Goal: Information Seeking & Learning: Learn about a topic

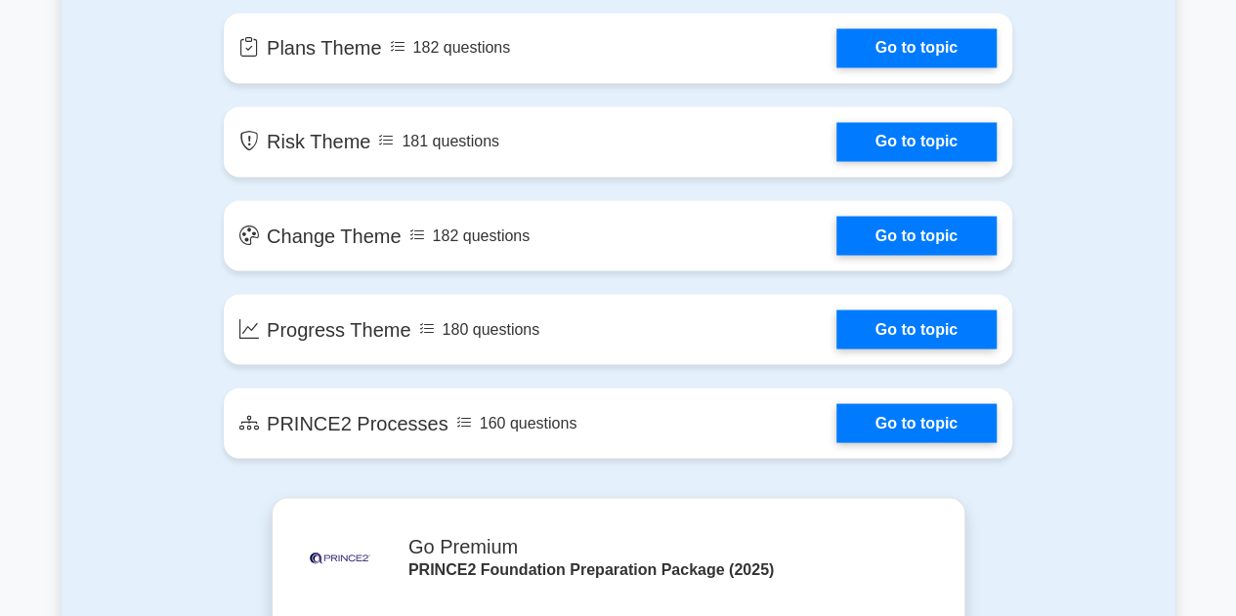
scroll to position [1684, 0]
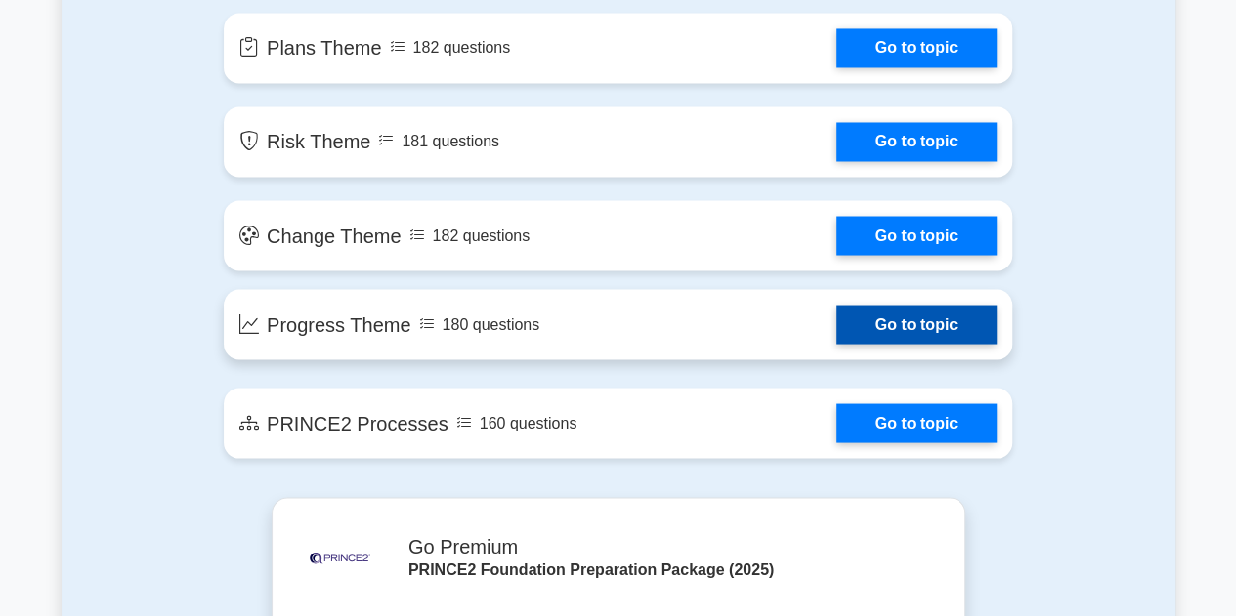
click at [877, 324] on link "Go to topic" at bounding box center [916, 324] width 160 height 39
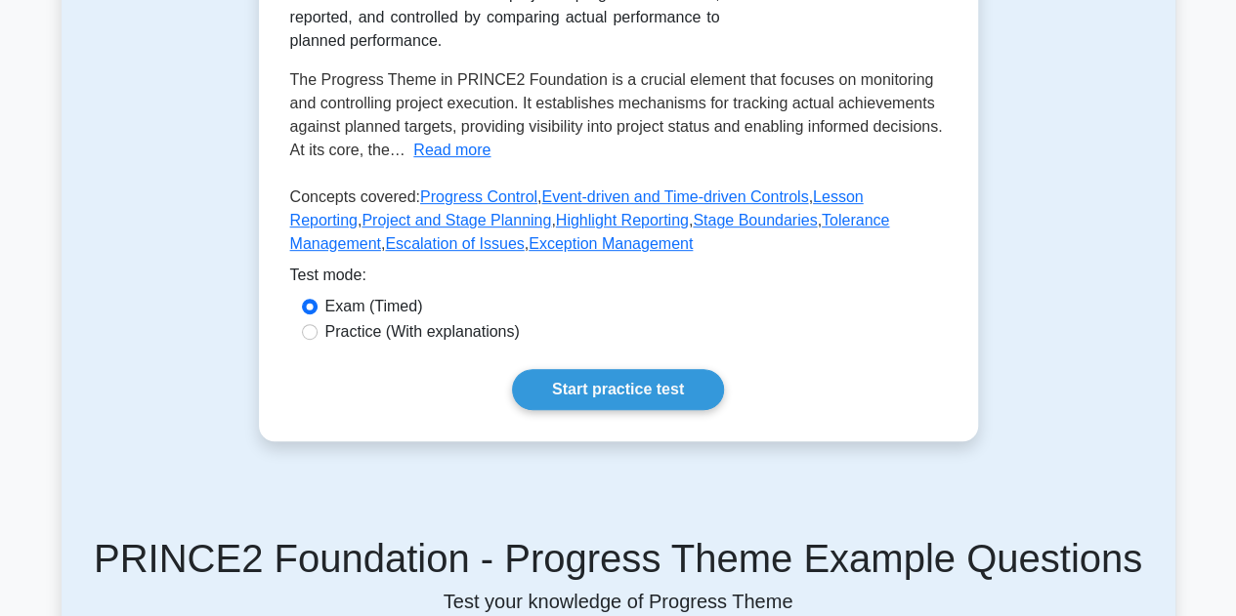
scroll to position [391, 0]
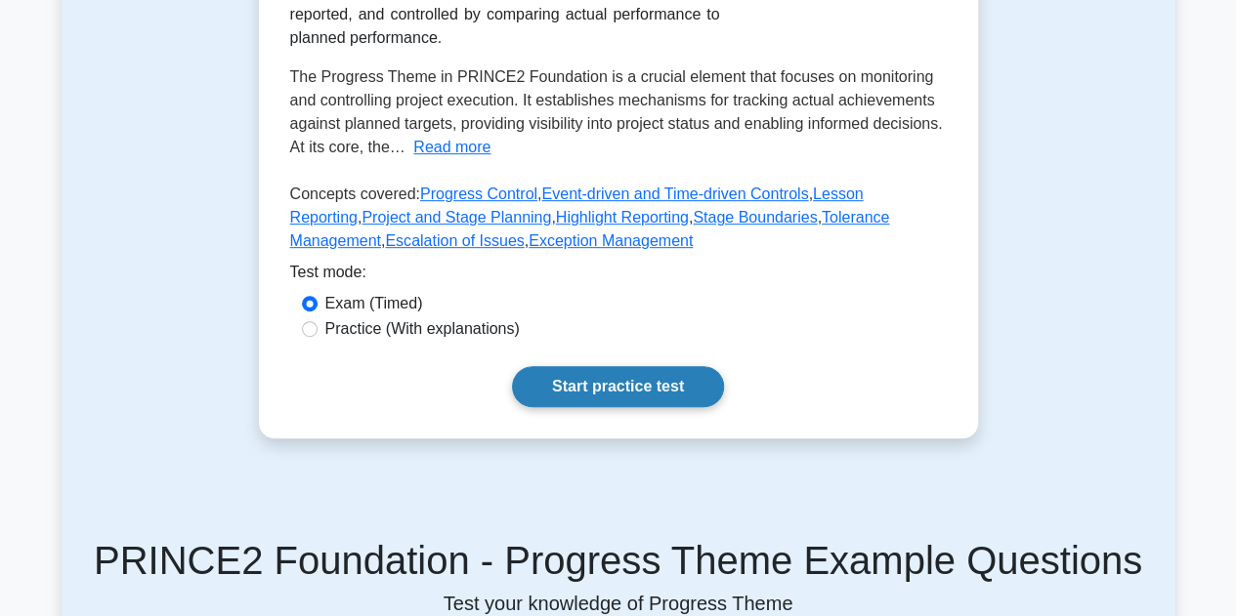
click at [612, 382] on link "Start practice test" at bounding box center [618, 386] width 212 height 41
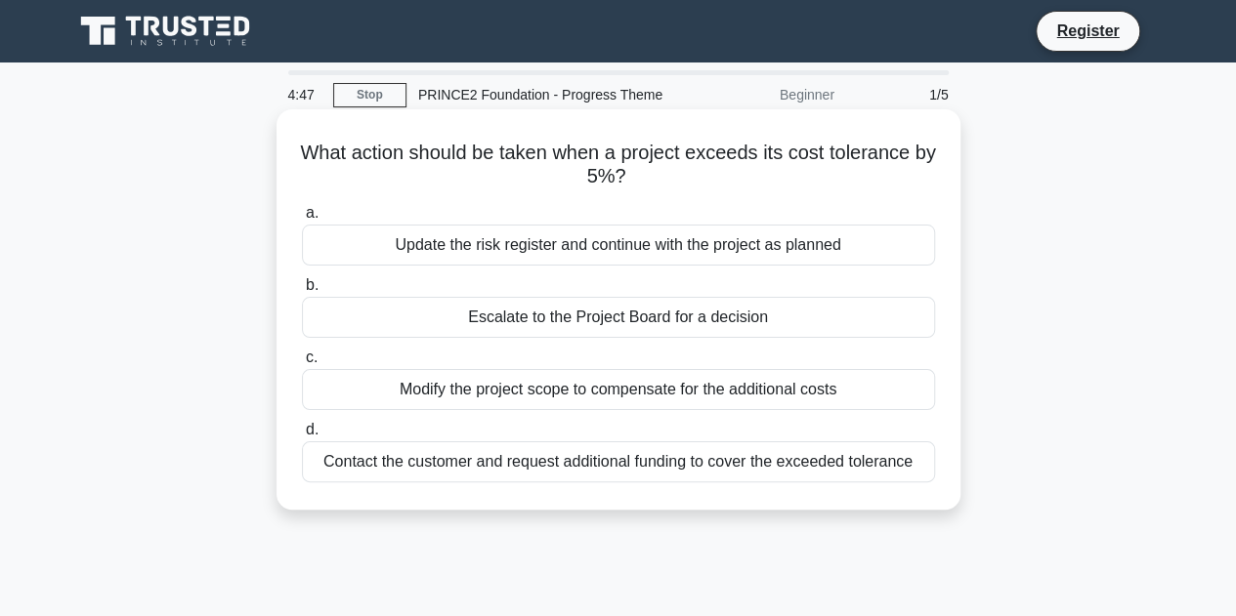
click at [641, 316] on div "Escalate to the Project Board for a decision" at bounding box center [618, 317] width 633 height 41
click at [302, 292] on input "b. Escalate to the Project Board for a decision" at bounding box center [302, 285] width 0 height 13
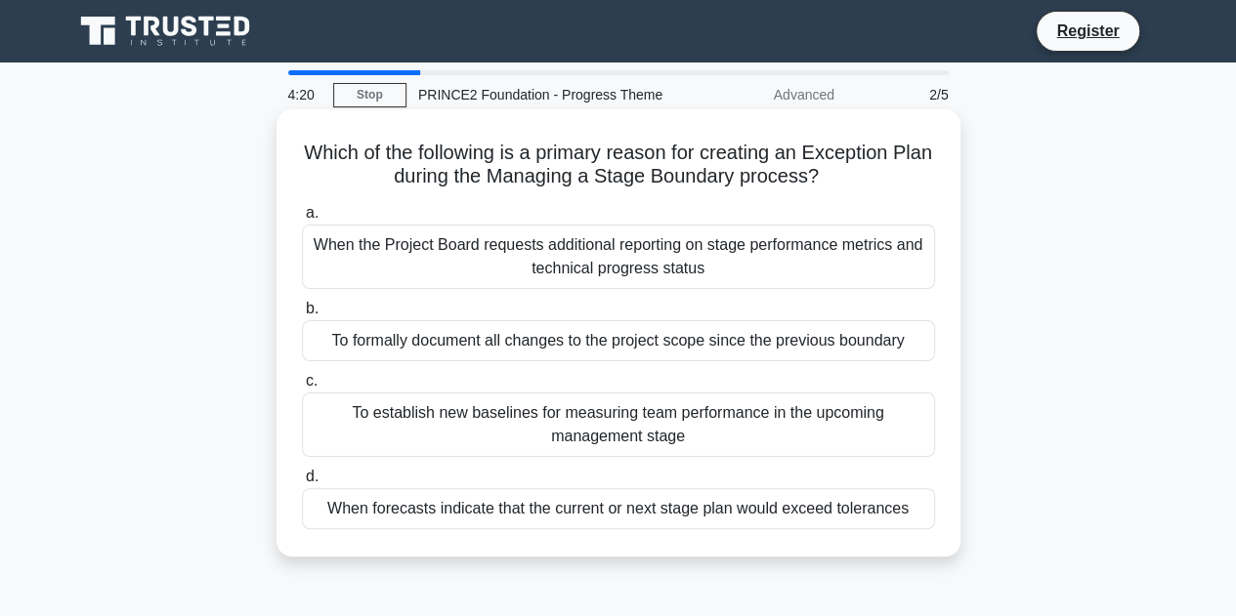
click at [692, 249] on div "When the Project Board requests additional reporting on stage performance metri…" at bounding box center [618, 257] width 633 height 64
click at [302, 220] on input "a. When the Project Board requests additional reporting on stage performance me…" at bounding box center [302, 213] width 0 height 13
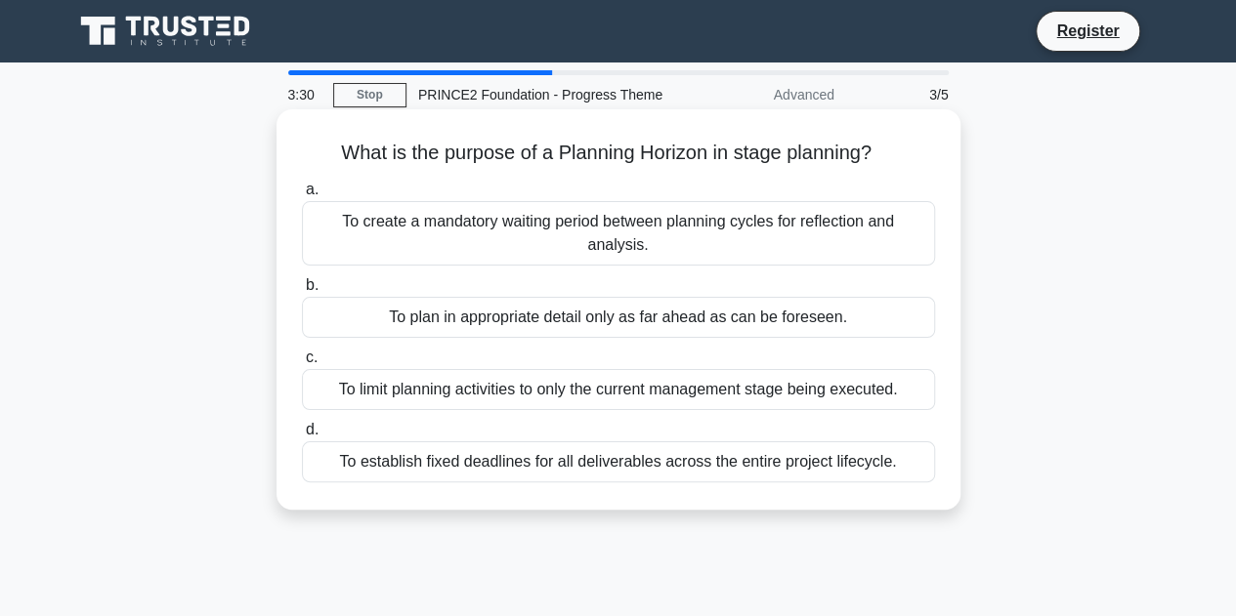
click at [529, 227] on div "To create a mandatory waiting period between planning cycles for reflection and…" at bounding box center [618, 233] width 633 height 64
click at [302, 196] on input "a. To create a mandatory waiting period between planning cycles for reflection …" at bounding box center [302, 190] width 0 height 13
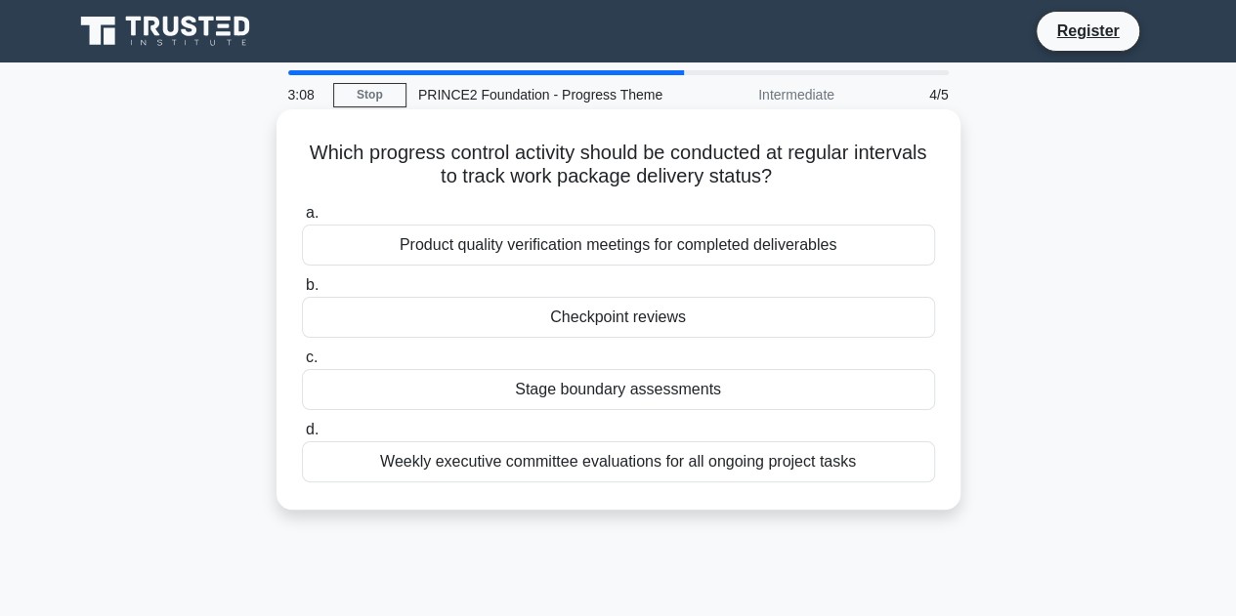
click at [651, 460] on div "Weekly executive committee evaluations for all ongoing project tasks" at bounding box center [618, 462] width 633 height 41
click at [302, 437] on input "d. Weekly executive committee evaluations for all ongoing project tasks" at bounding box center [302, 430] width 0 height 13
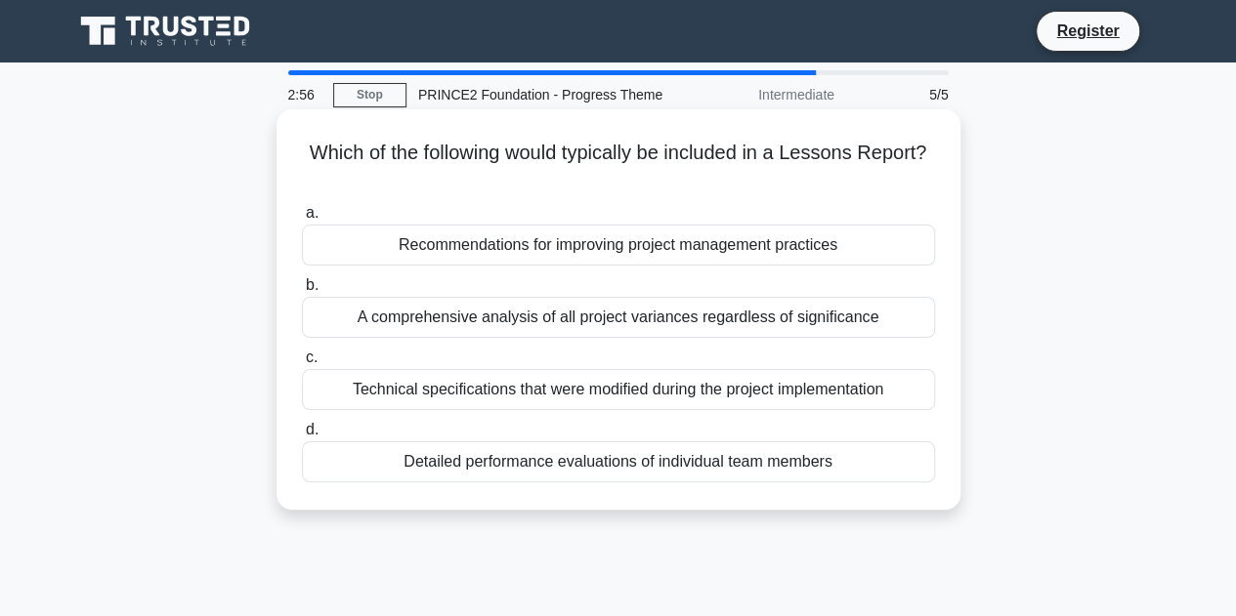
click at [731, 396] on div "Technical specifications that were modified during the project implementation" at bounding box center [618, 389] width 633 height 41
click at [302, 364] on input "c. Technical specifications that were modified during the project implementation" at bounding box center [302, 358] width 0 height 13
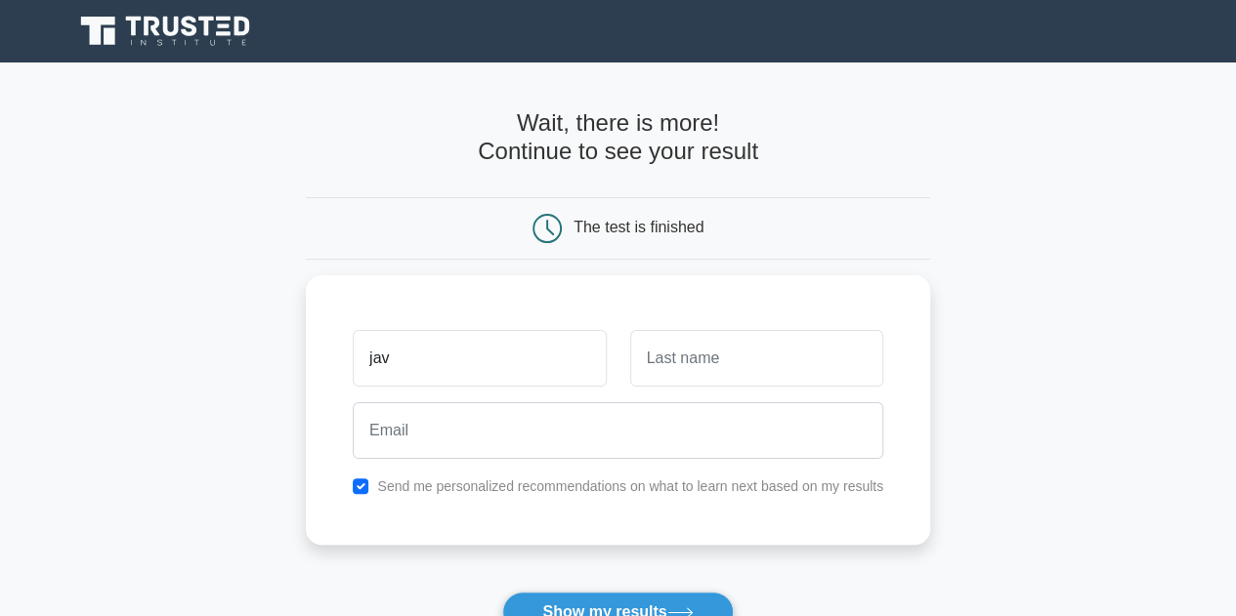
type input "jav"
type input "mush"
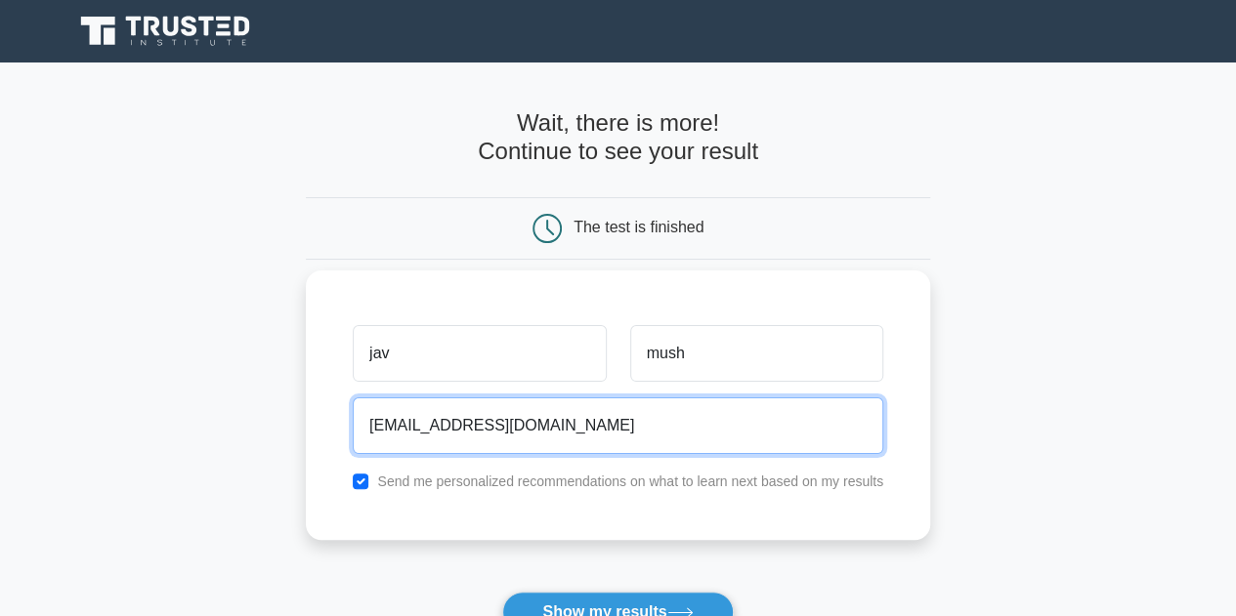
type input "javmush@gmail.com"
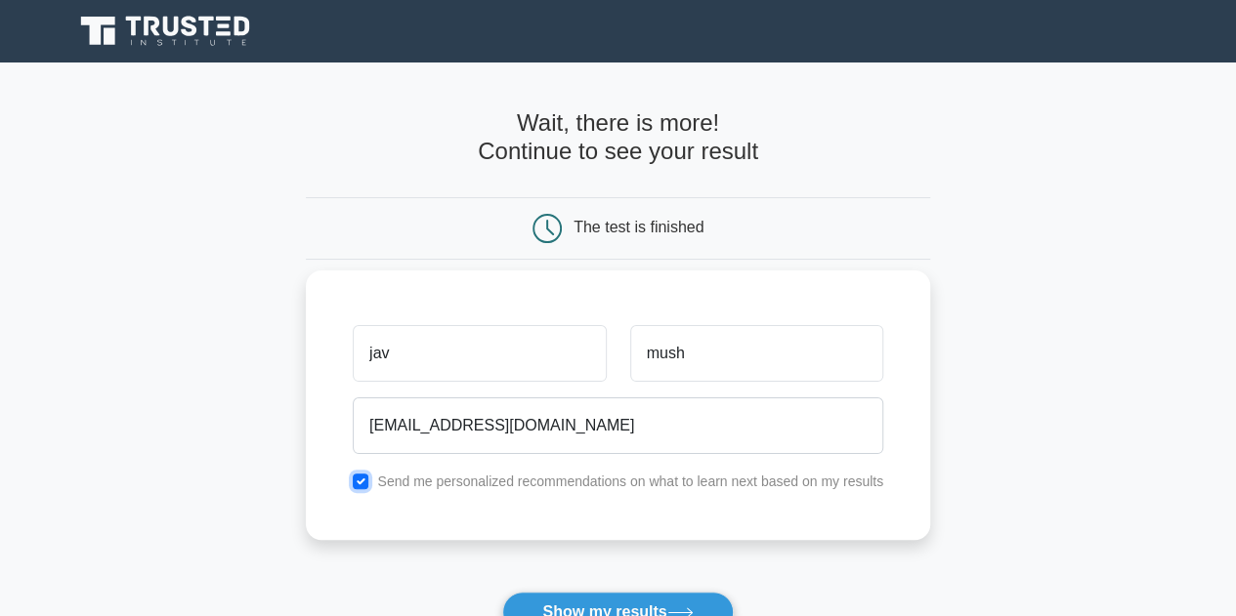
click at [357, 487] on input "checkbox" at bounding box center [361, 482] width 16 height 16
checkbox input "false"
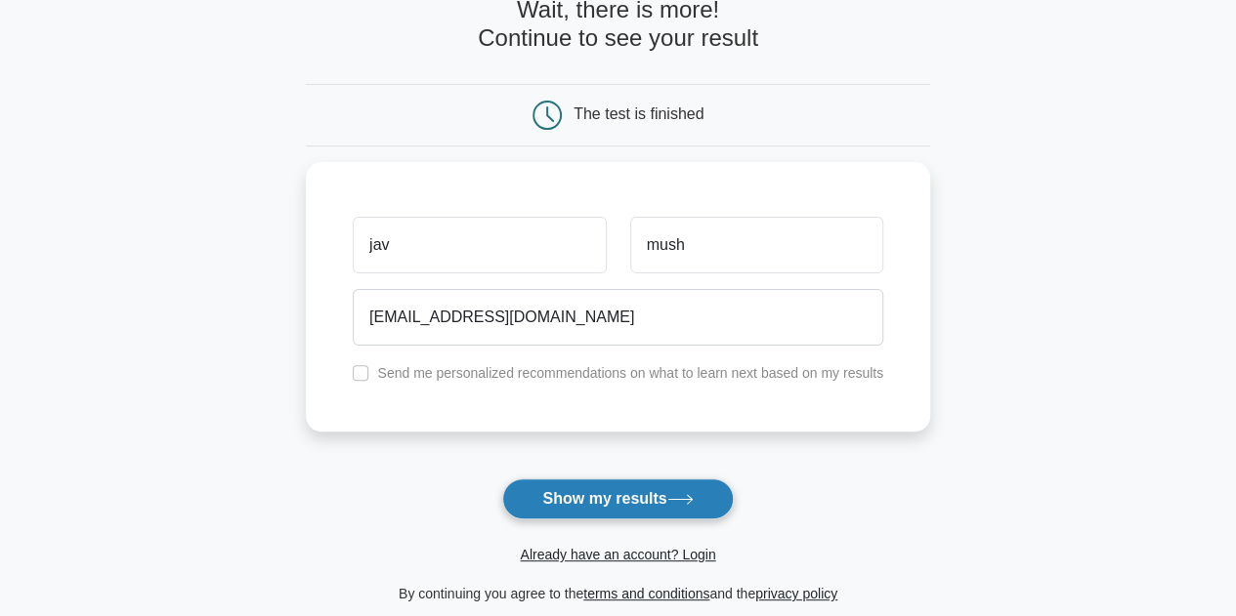
click at [662, 505] on button "Show my results" at bounding box center [617, 499] width 231 height 41
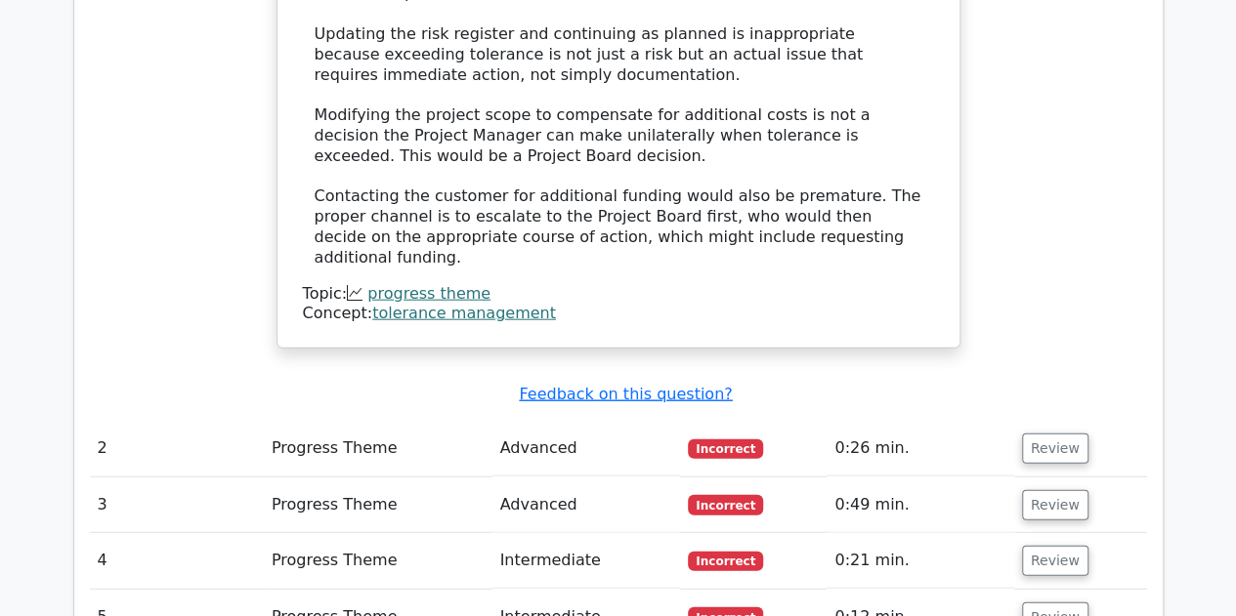
scroll to position [2252, 0]
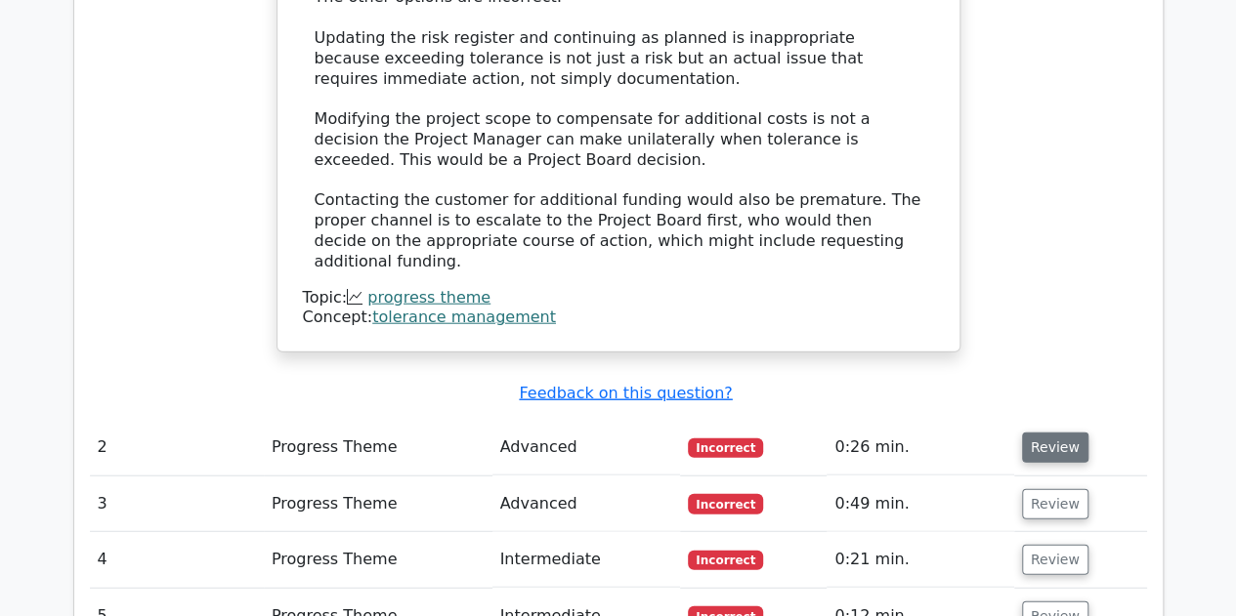
click at [1062, 433] on button "Review" at bounding box center [1055, 448] width 66 height 30
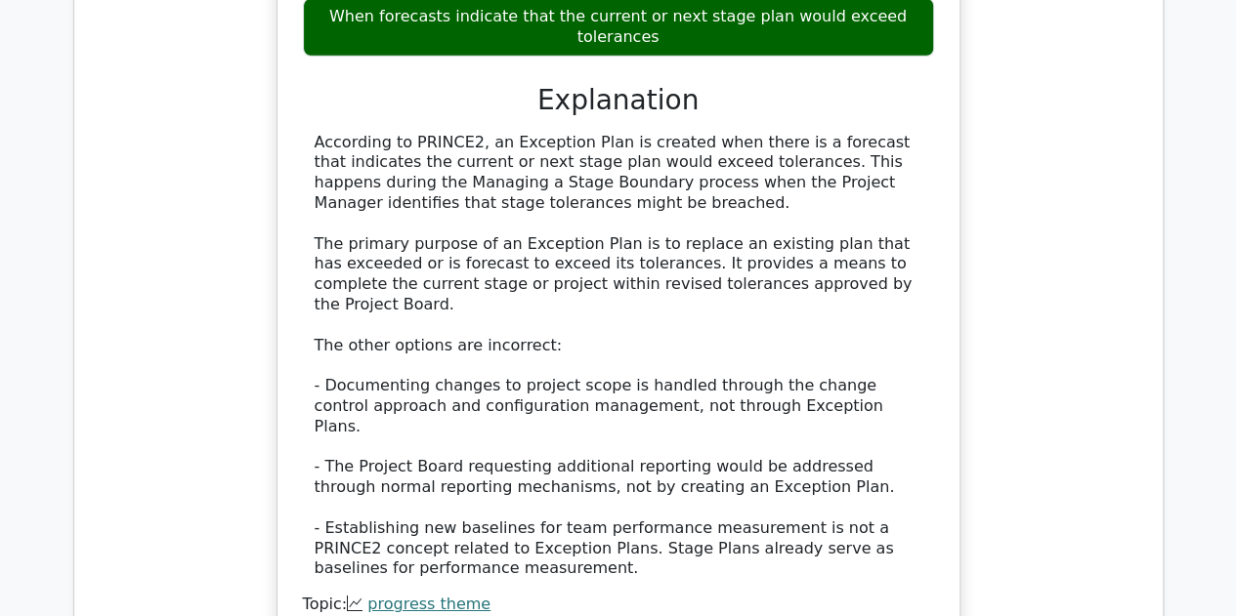
scroll to position [3221, 0]
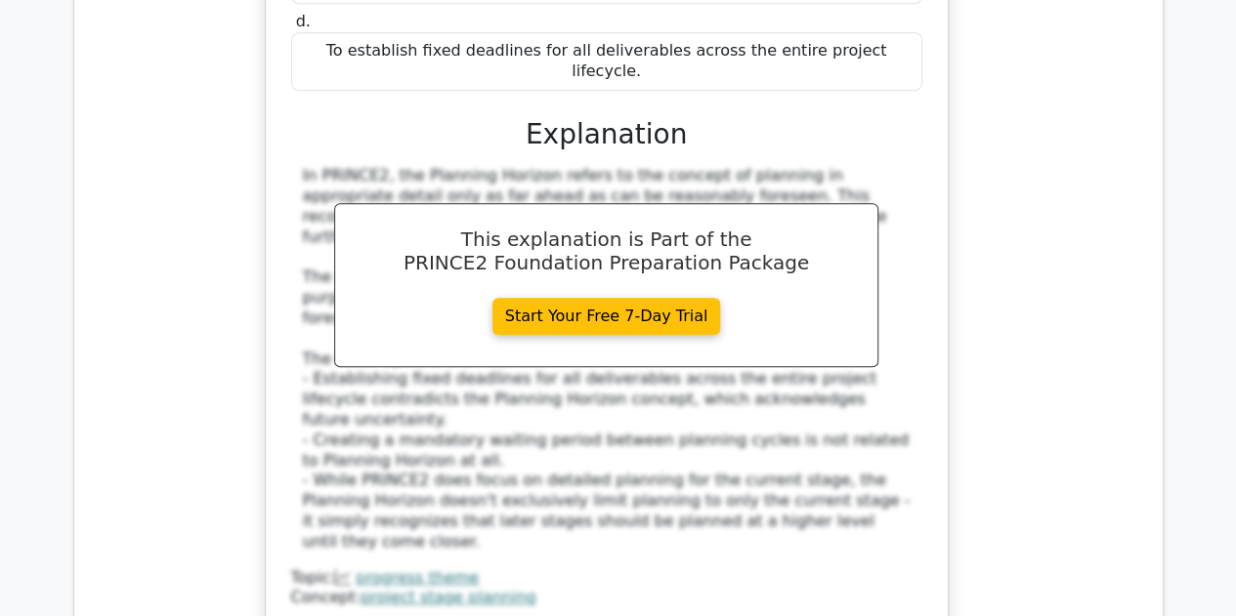
scroll to position [4178, 0]
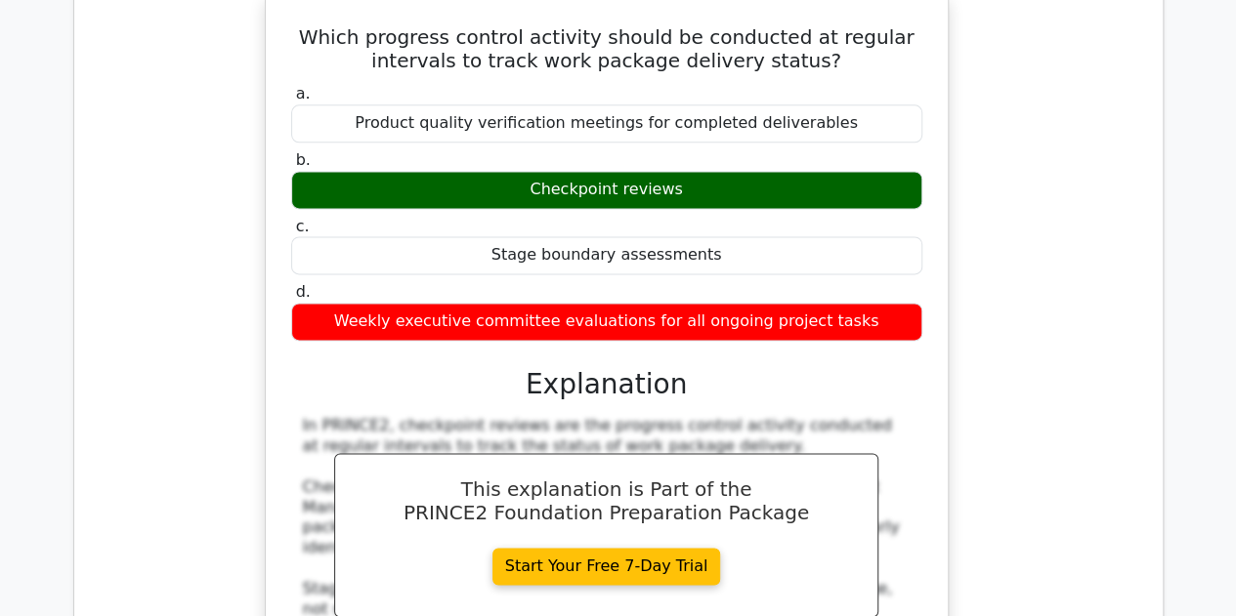
scroll to position [5094, 0]
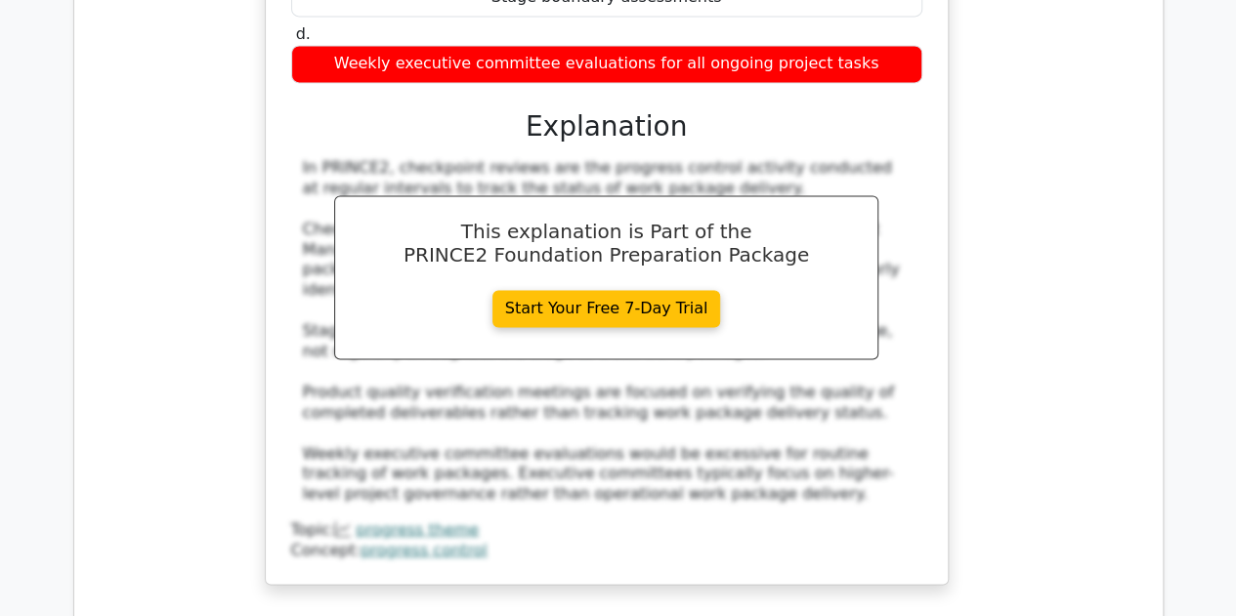
scroll to position [5199, 0]
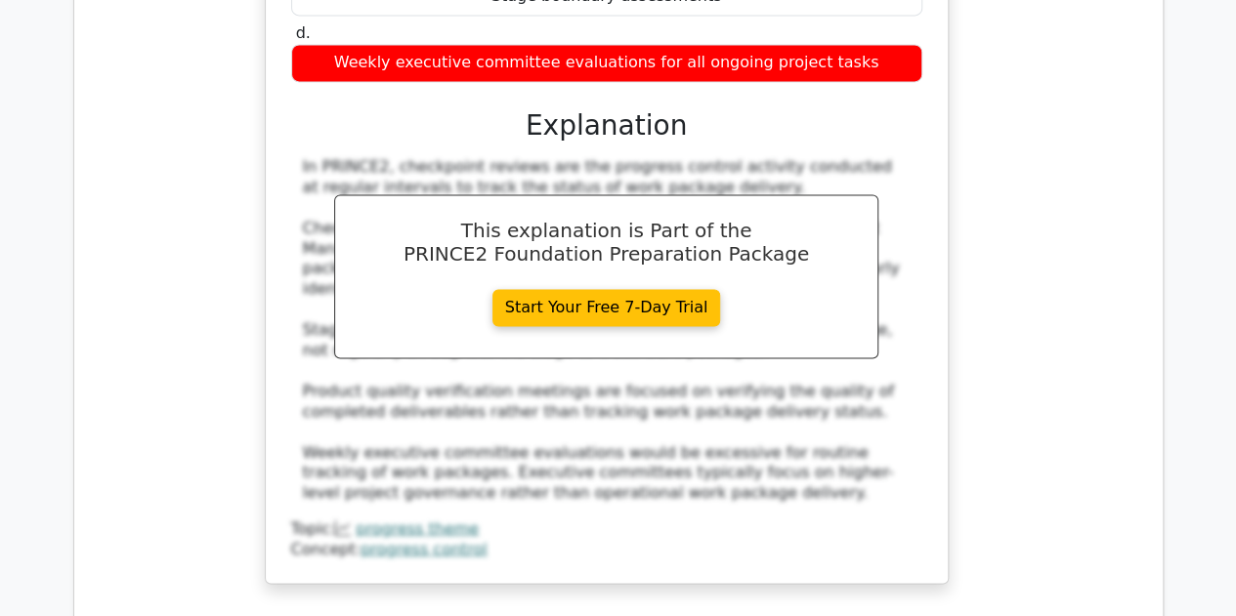
drag, startPoint x: 1042, startPoint y: 407, endPoint x: 1054, endPoint y: 418, distance: 15.9
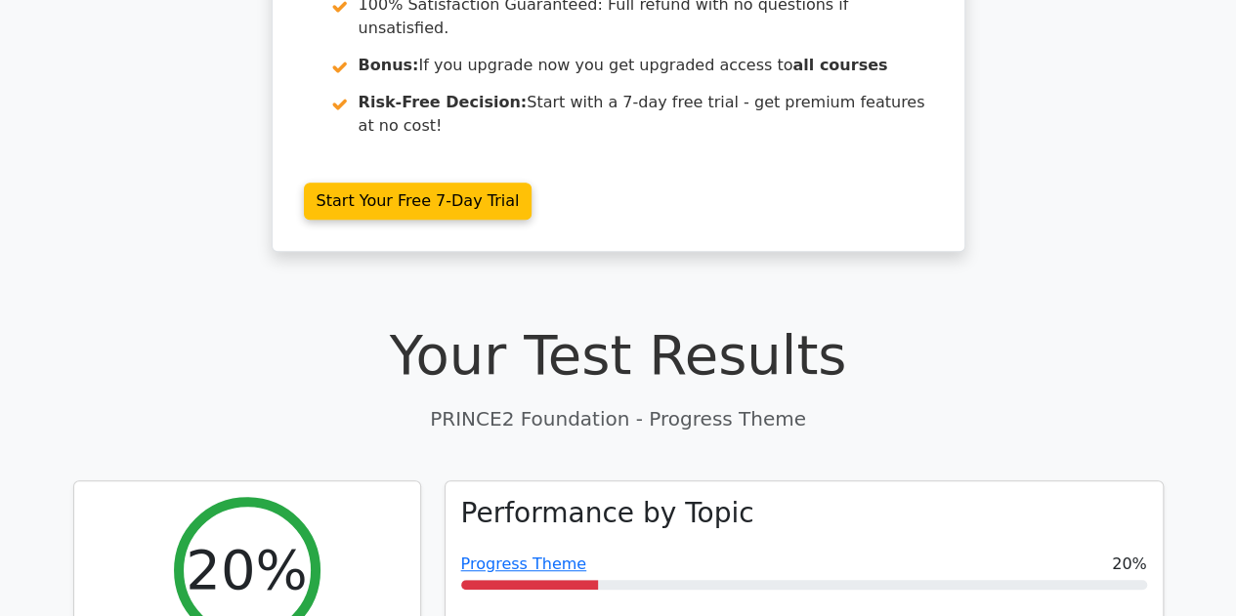
scroll to position [0, 0]
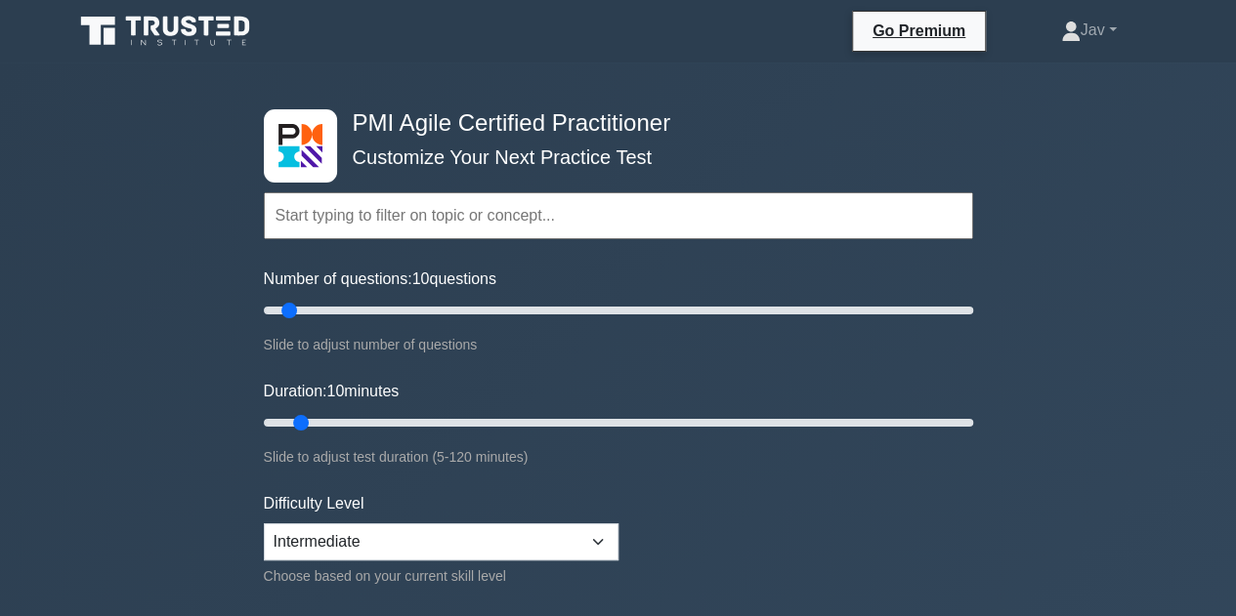
scroll to position [174, 0]
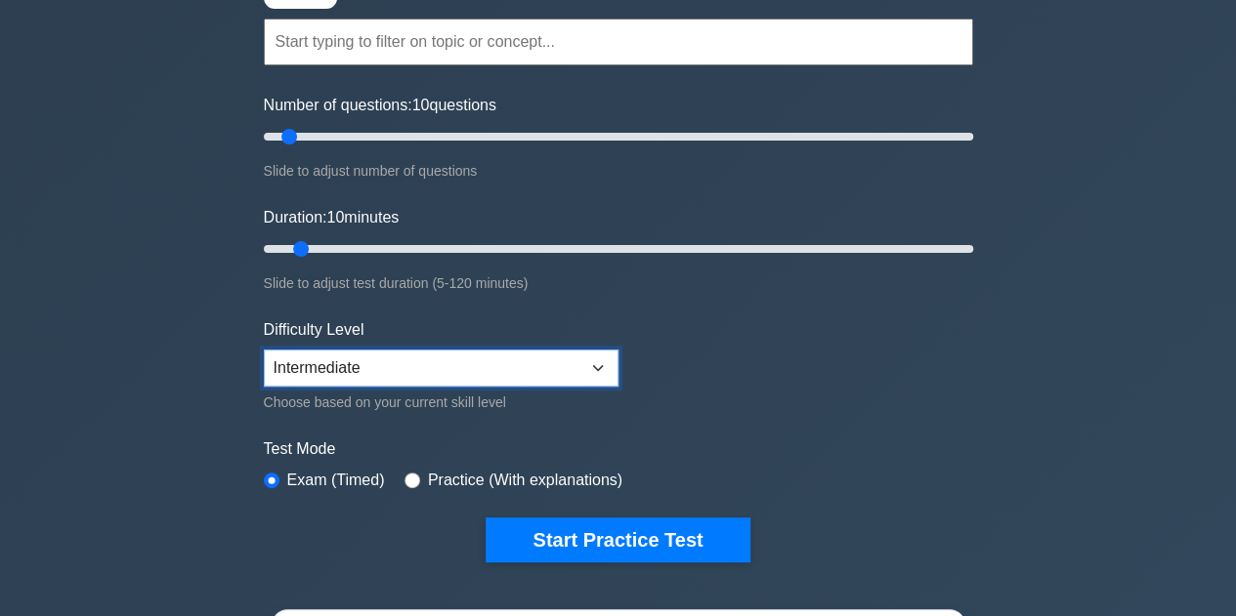
click at [557, 353] on select "Beginner Intermediate Expert" at bounding box center [441, 368] width 355 height 37
select select "expert"
click at [264, 350] on select "Beginner Intermediate Expert" at bounding box center [441, 368] width 355 height 37
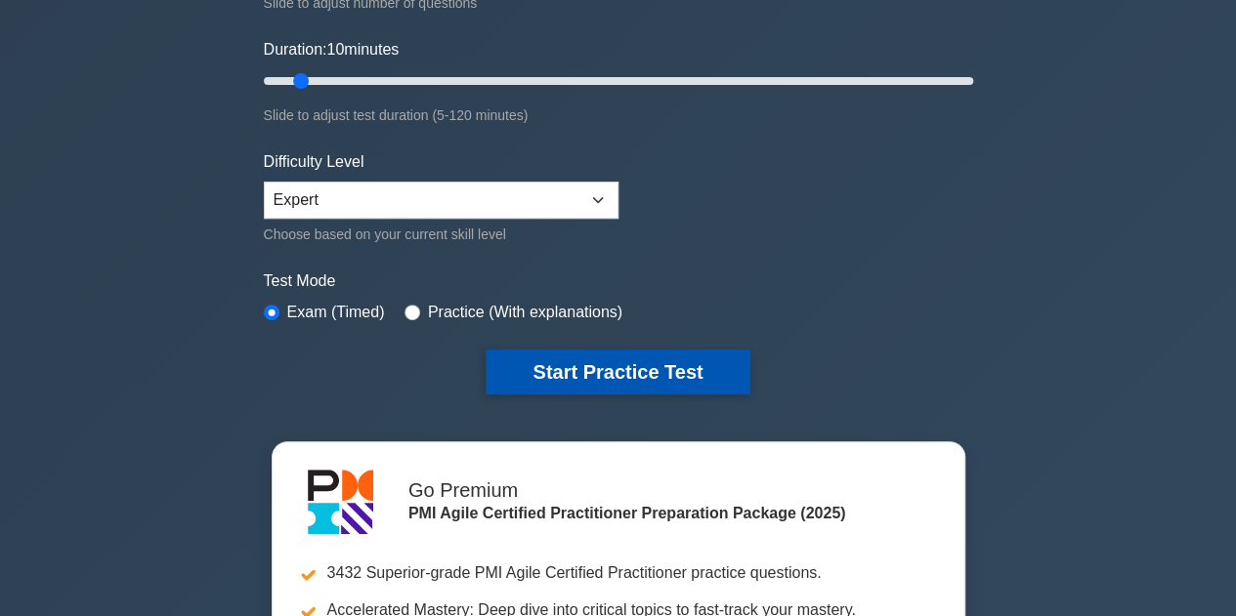
click at [638, 362] on button "Start Practice Test" at bounding box center [618, 372] width 264 height 45
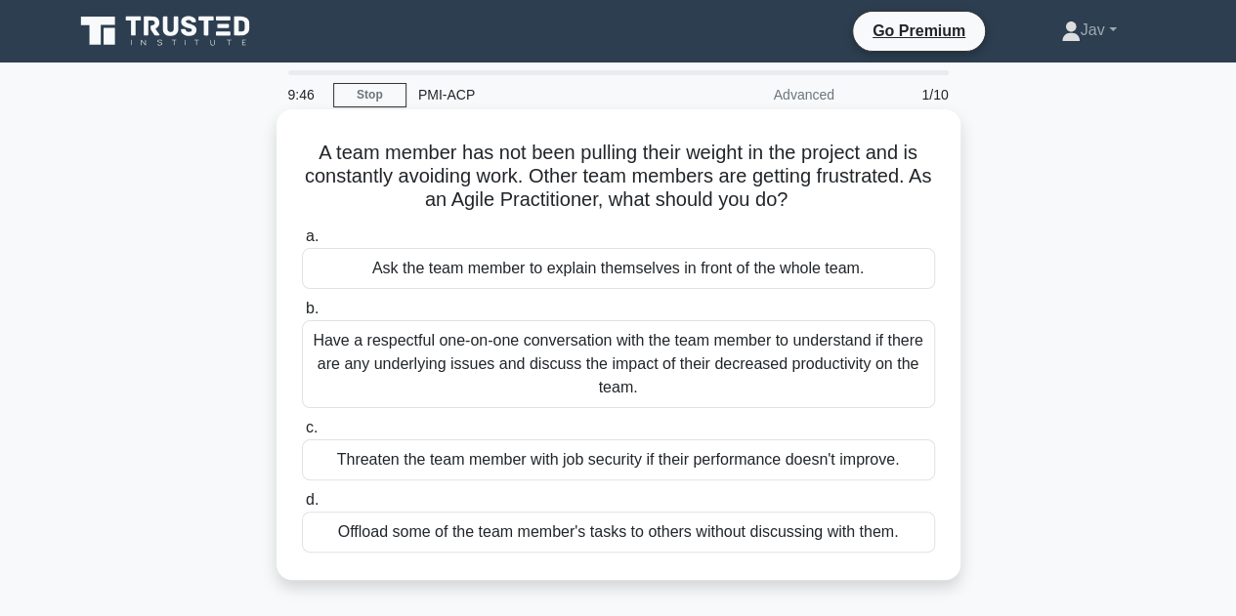
drag, startPoint x: 0, startPoint y: 0, endPoint x: 638, endPoint y: 362, distance: 733.7
click at [638, 362] on div "Have a respectful one-on-one conversation with the team member to understand if…" at bounding box center [618, 364] width 633 height 88
click at [302, 316] on input "b. Have a respectful one-on-one conversation with the team member to understand…" at bounding box center [302, 309] width 0 height 13
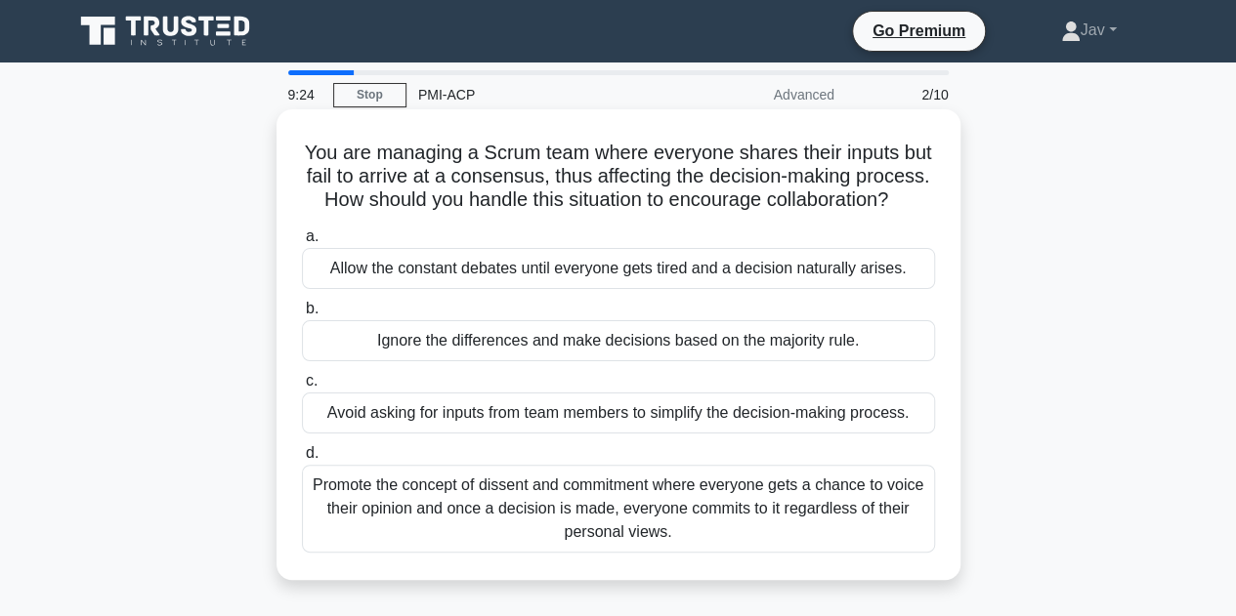
click at [625, 524] on div "Promote the concept of dissent and commitment where everyone gets a chance to v…" at bounding box center [618, 509] width 633 height 88
click at [302, 460] on input "d. Promote the concept of dissent and commitment where everyone gets a chance t…" at bounding box center [302, 453] width 0 height 13
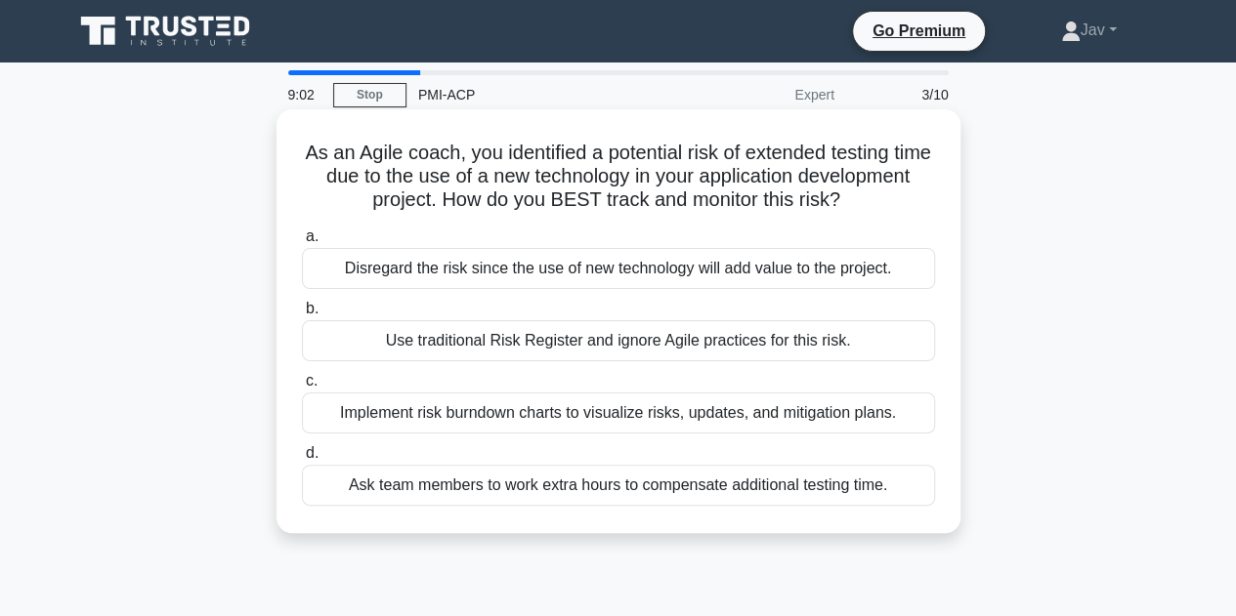
click at [698, 420] on div "Implement risk burndown charts to visualize risks, updates, and mitigation plan…" at bounding box center [618, 413] width 633 height 41
click at [302, 388] on input "c. Implement risk burndown charts to visualize risks, updates, and mitigation p…" at bounding box center [302, 381] width 0 height 13
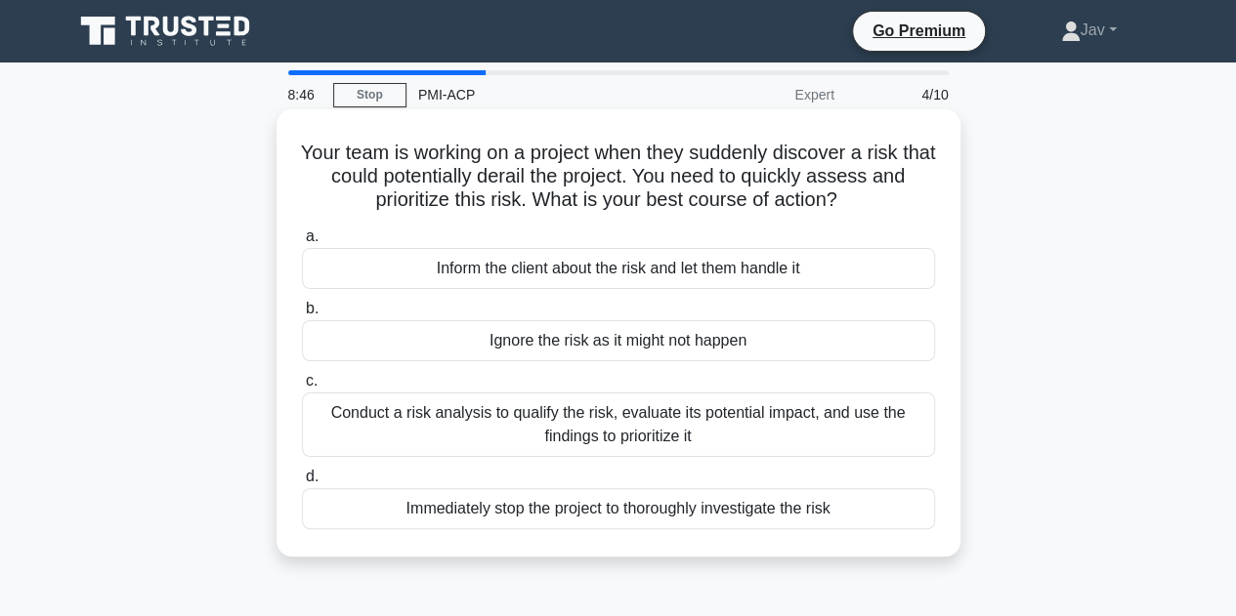
click at [618, 427] on div "Conduct a risk analysis to qualify the risk, evaluate its potential impact, and…" at bounding box center [618, 425] width 633 height 64
click at [302, 388] on input "c. Conduct a risk analysis to qualify the risk, evaluate its potential impact, …" at bounding box center [302, 381] width 0 height 13
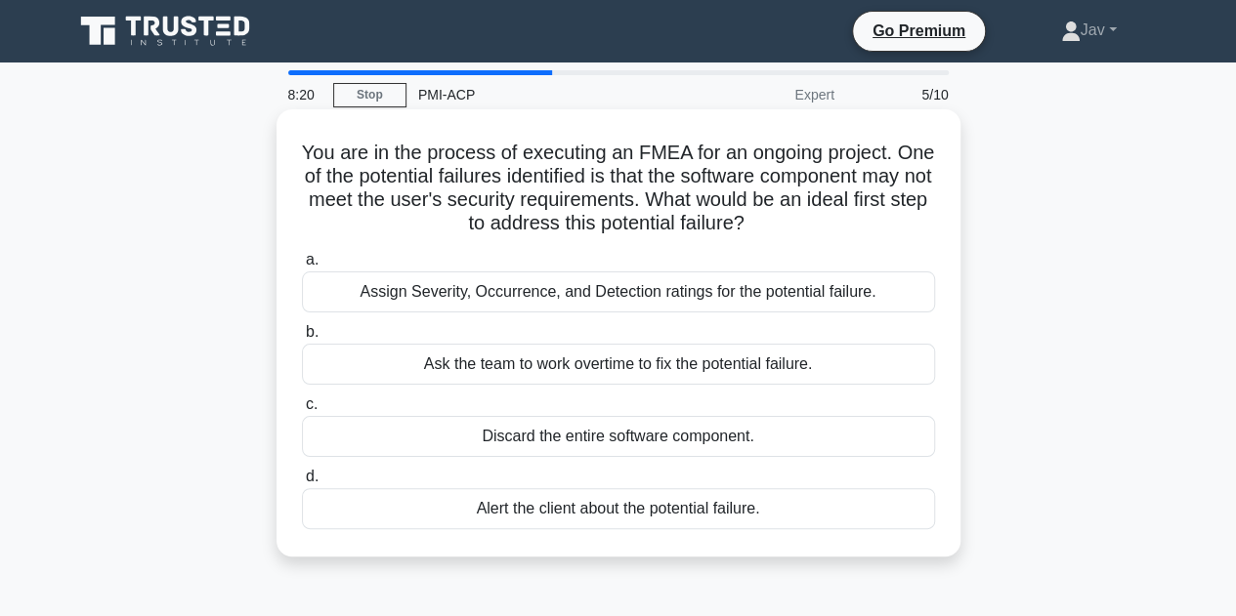
click at [688, 304] on div "Assign Severity, Occurrence, and Detection ratings for the potential failure." at bounding box center [618, 292] width 633 height 41
click at [302, 267] on input "a. Assign Severity, Occurrence, and Detection ratings for the potential failure." at bounding box center [302, 260] width 0 height 13
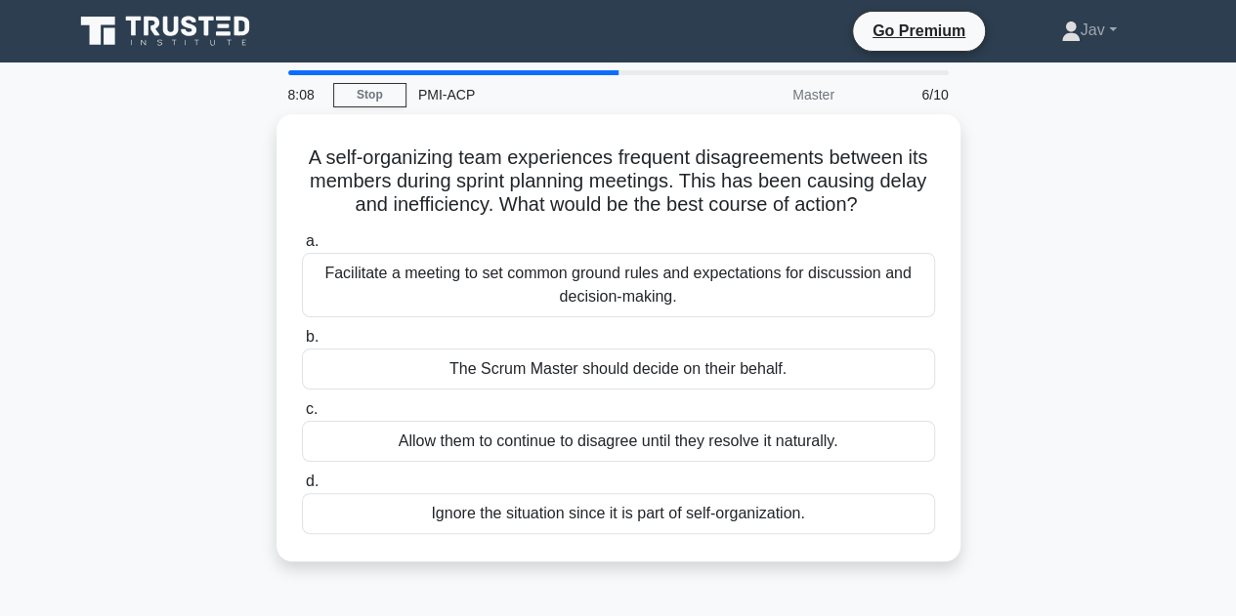
click at [688, 304] on div "Facilitate a meeting to set common ground rules and expectations for discussion…" at bounding box center [618, 285] width 633 height 64
click at [302, 248] on input "a. Facilitate a meeting to set common ground rules and expectations for discuss…" at bounding box center [302, 241] width 0 height 13
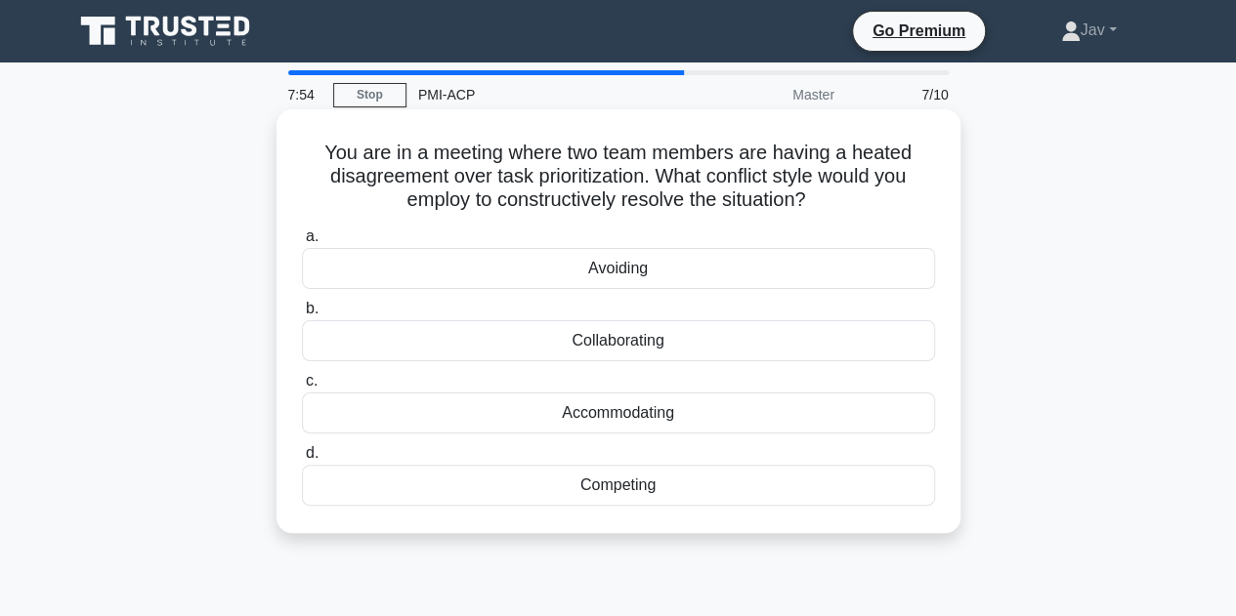
click at [706, 411] on div "Accommodating" at bounding box center [618, 413] width 633 height 41
click at [302, 388] on input "c. Accommodating" at bounding box center [302, 381] width 0 height 13
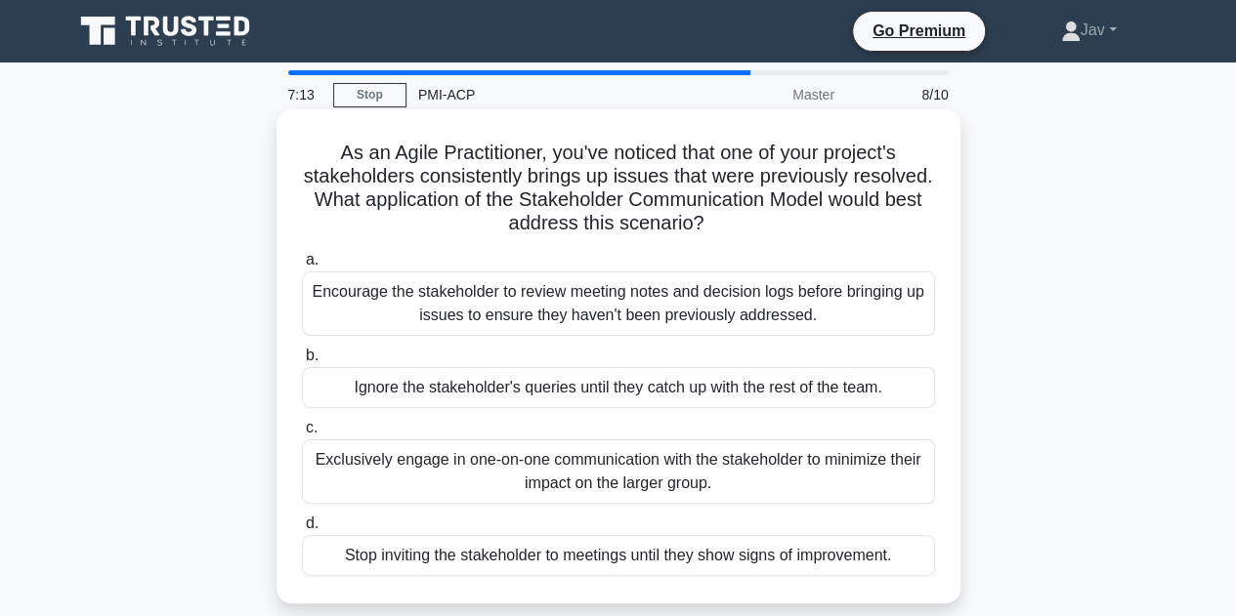
click at [688, 454] on div "Exclusively engage in one-on-one communication with the stakeholder to minimize…" at bounding box center [618, 472] width 633 height 64
click at [302, 435] on input "c. Exclusively engage in one-on-one communication with the stakeholder to minim…" at bounding box center [302, 428] width 0 height 13
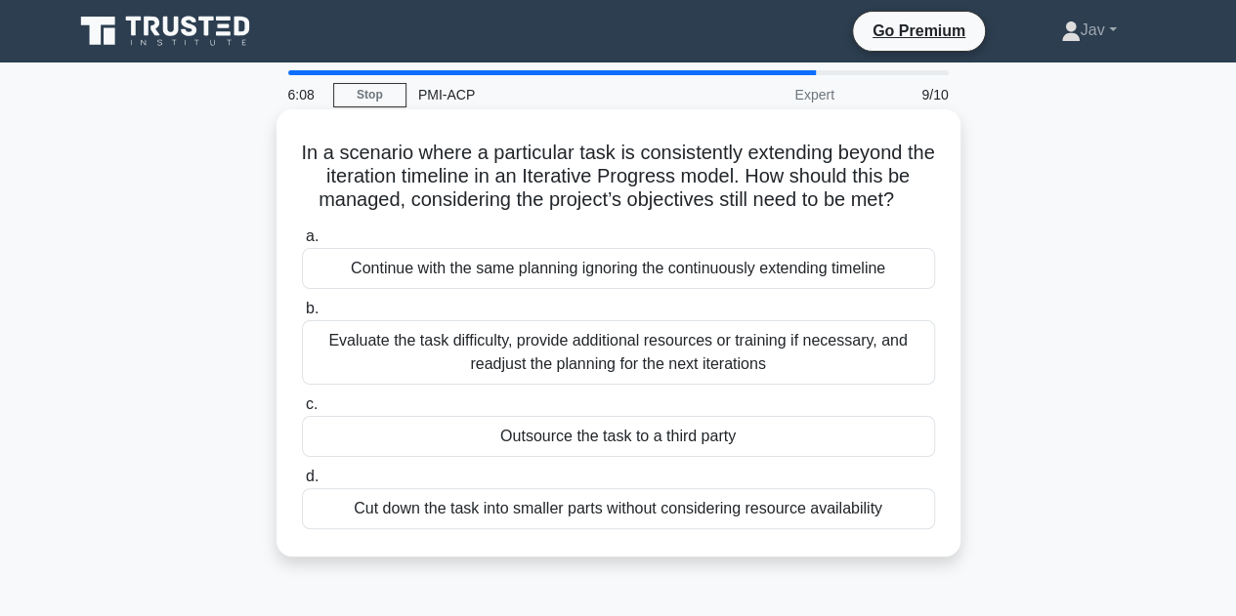
click at [524, 366] on div "Evaluate the task difficulty, provide additional resources or training if neces…" at bounding box center [618, 352] width 633 height 64
click at [302, 316] on input "b. Evaluate the task difficulty, provide additional resources or training if ne…" at bounding box center [302, 309] width 0 height 13
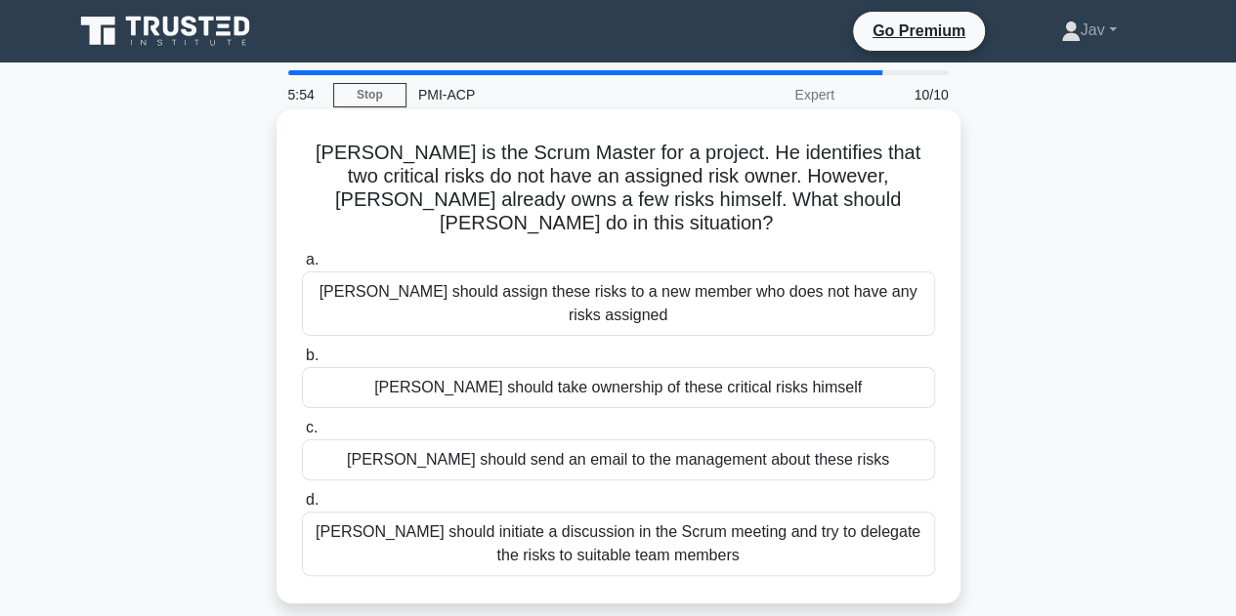
click at [601, 513] on div "Dave should initiate a discussion in the Scrum meeting and try to delegate the …" at bounding box center [618, 544] width 633 height 64
click at [302, 507] on input "d. Dave should initiate a discussion in the Scrum meeting and try to delegate t…" at bounding box center [302, 500] width 0 height 13
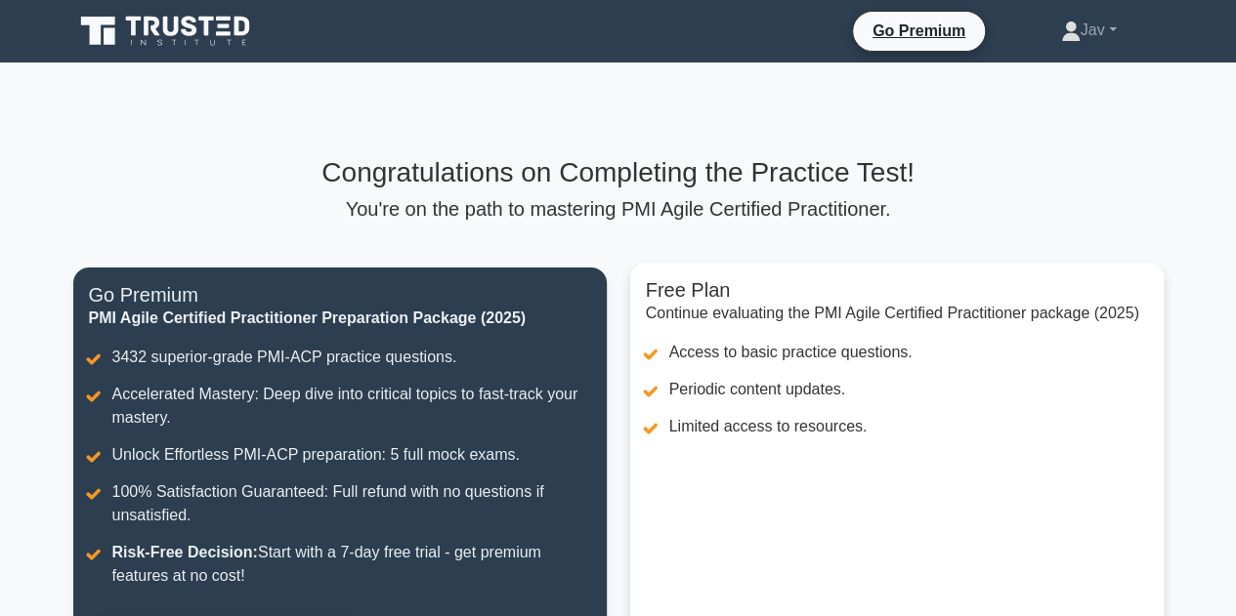
scroll to position [404, 0]
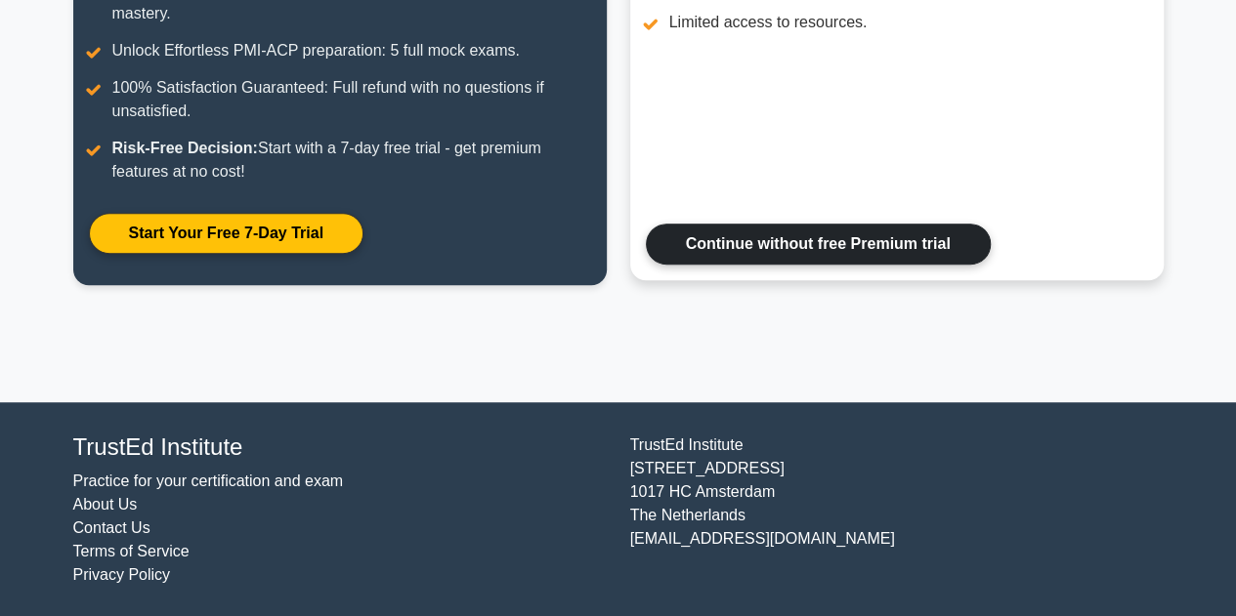
click at [826, 237] on link "Continue without free Premium trial" at bounding box center [818, 244] width 345 height 41
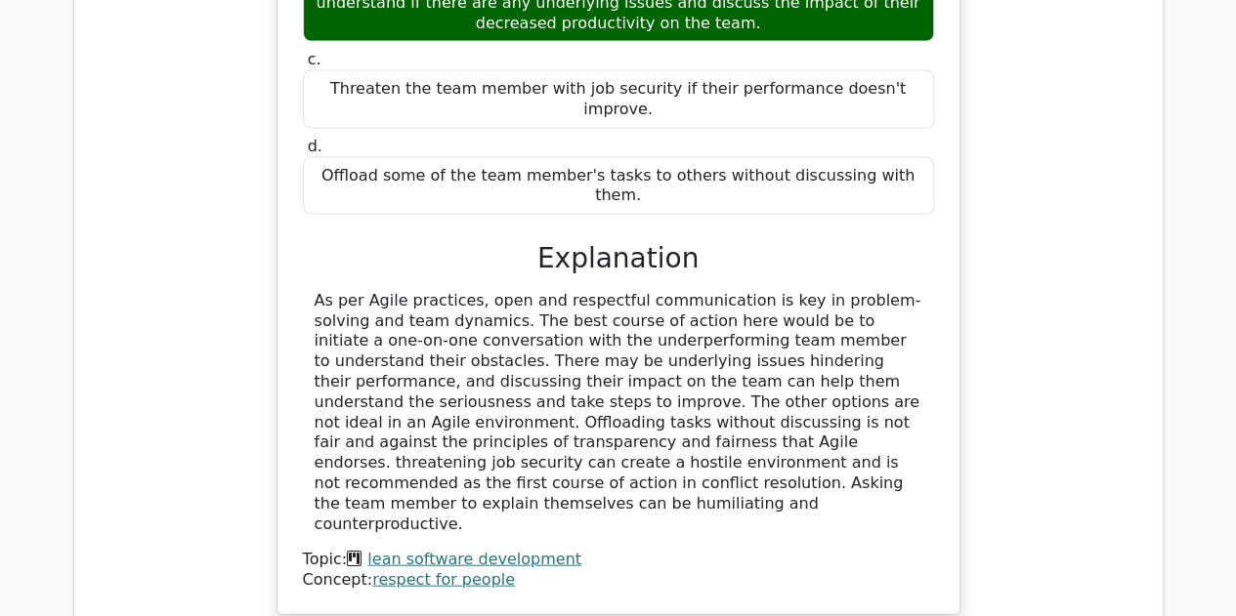
scroll to position [2171, 0]
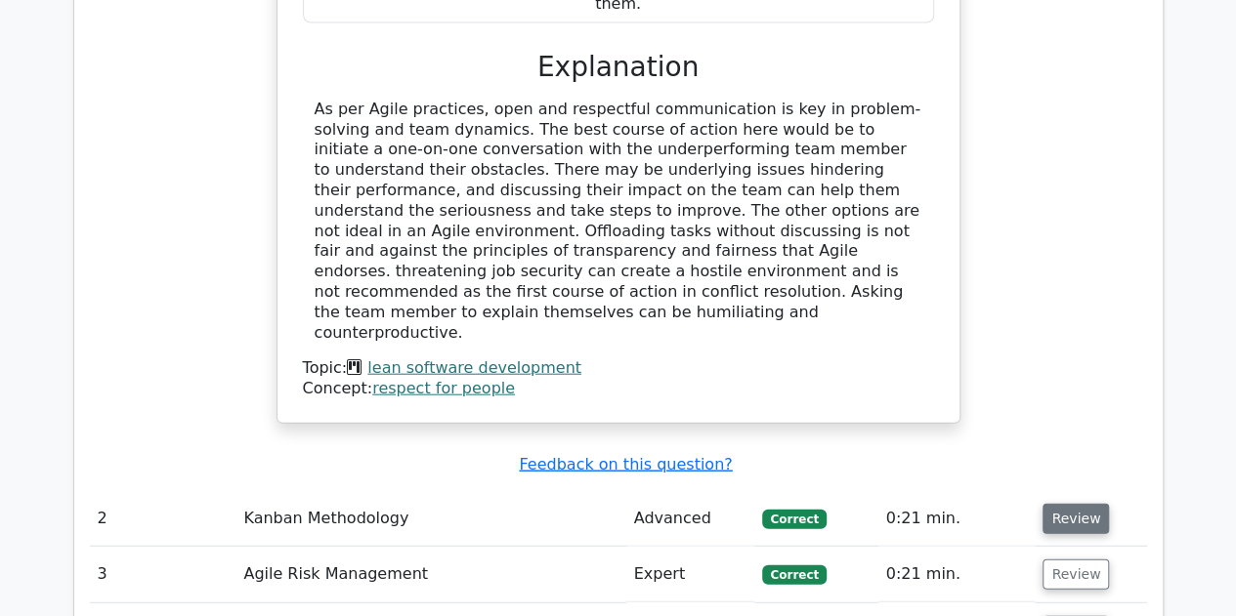
click at [1079, 504] on button "Review" at bounding box center [1075, 519] width 66 height 30
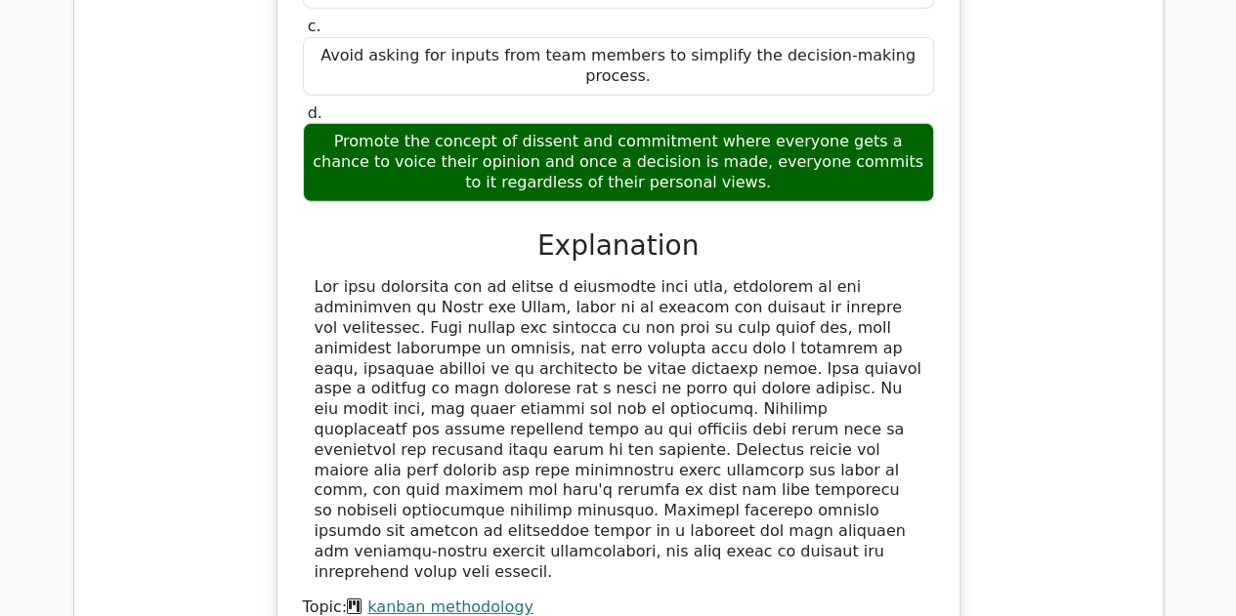
scroll to position [3223, 0]
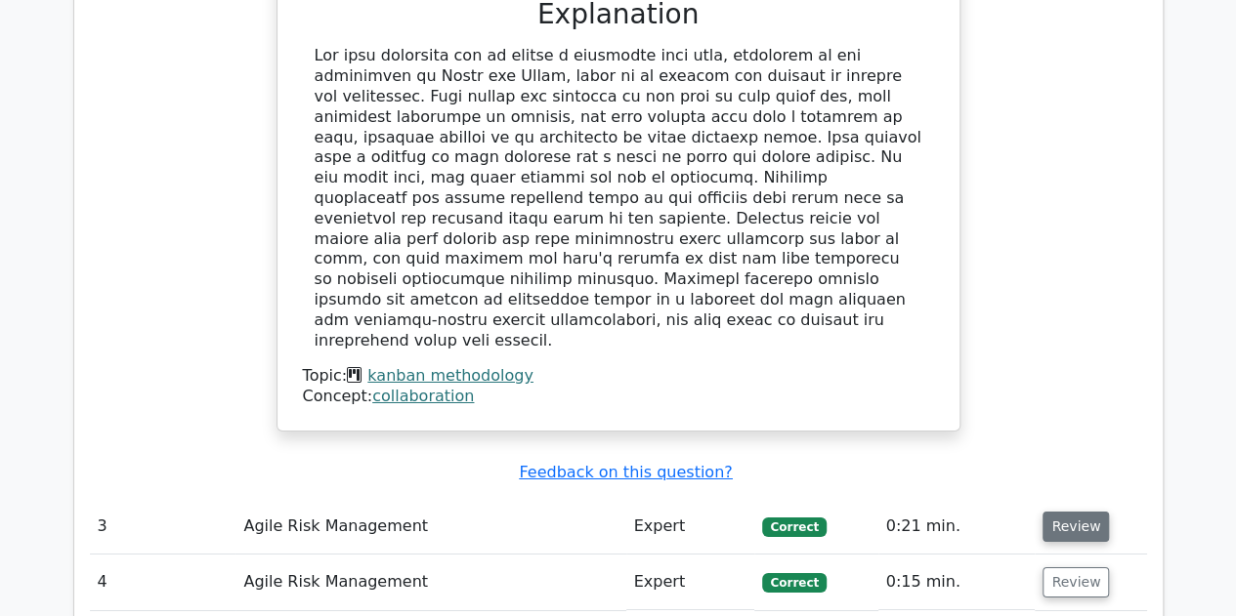
click at [1062, 512] on button "Review" at bounding box center [1075, 527] width 66 height 30
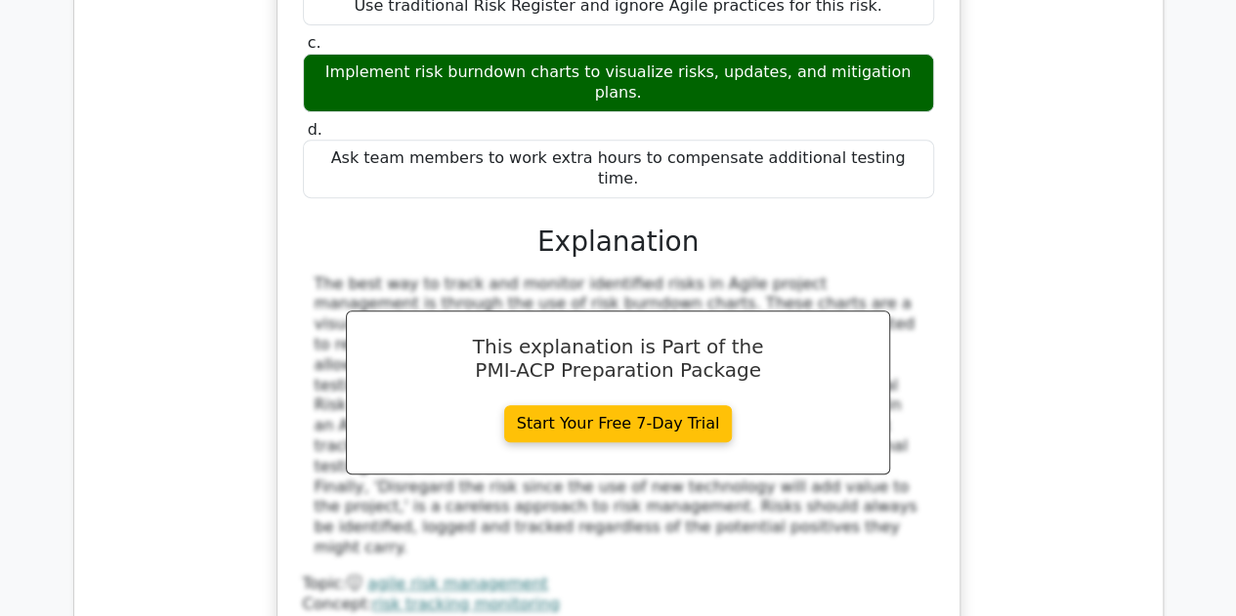
scroll to position [4224, 0]
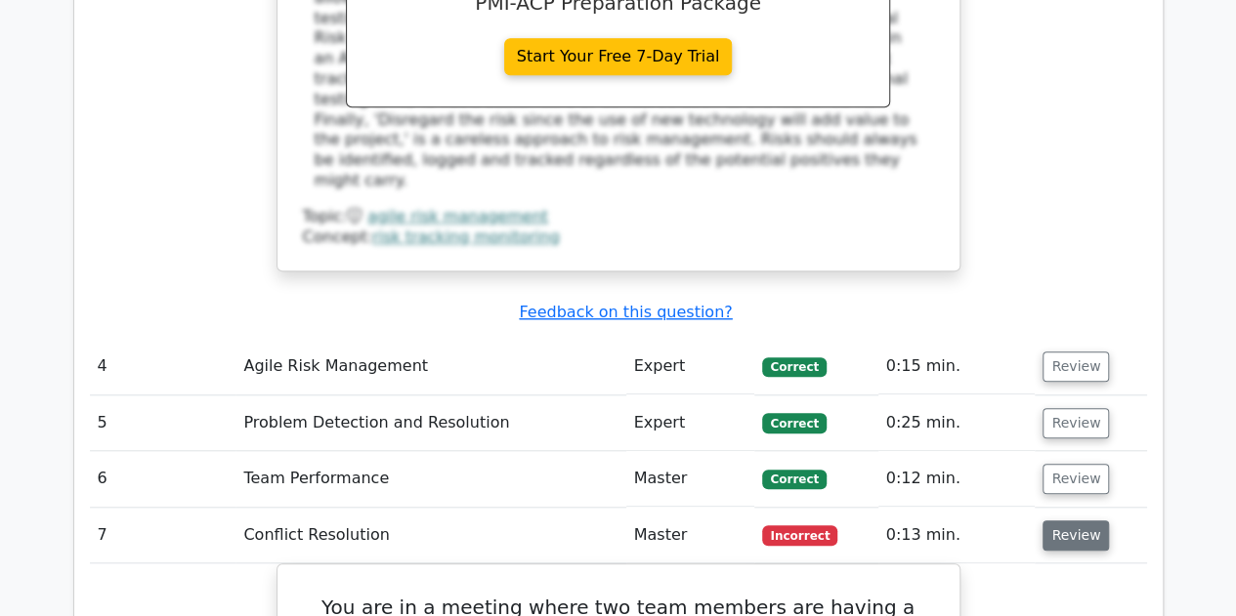
scroll to position [4258, 0]
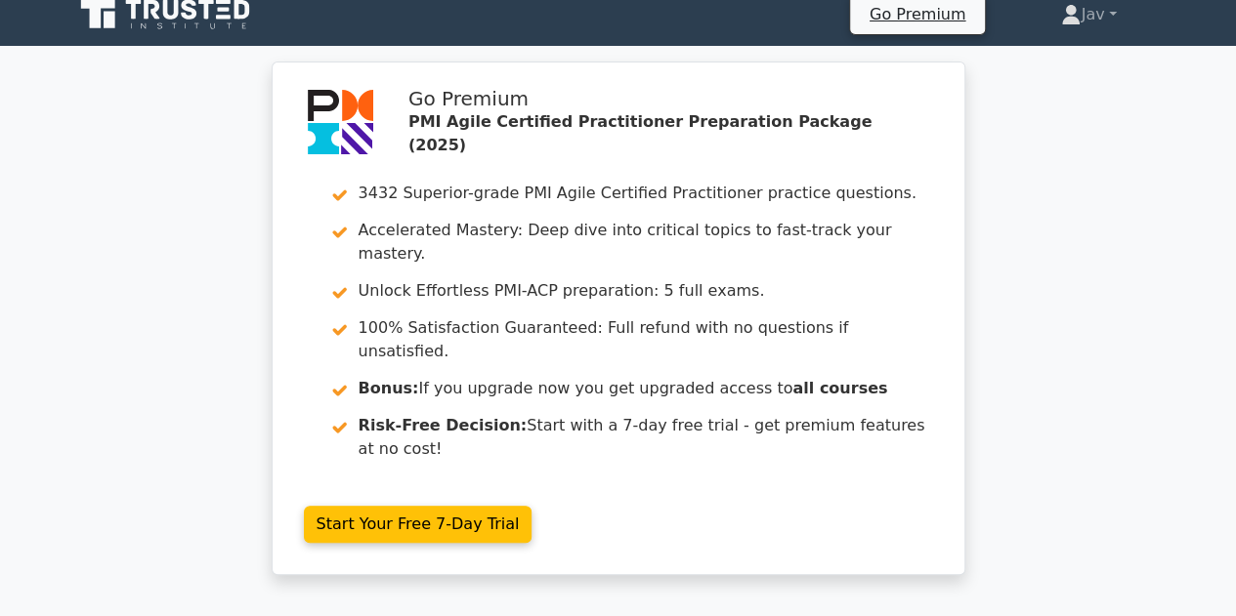
scroll to position [0, 0]
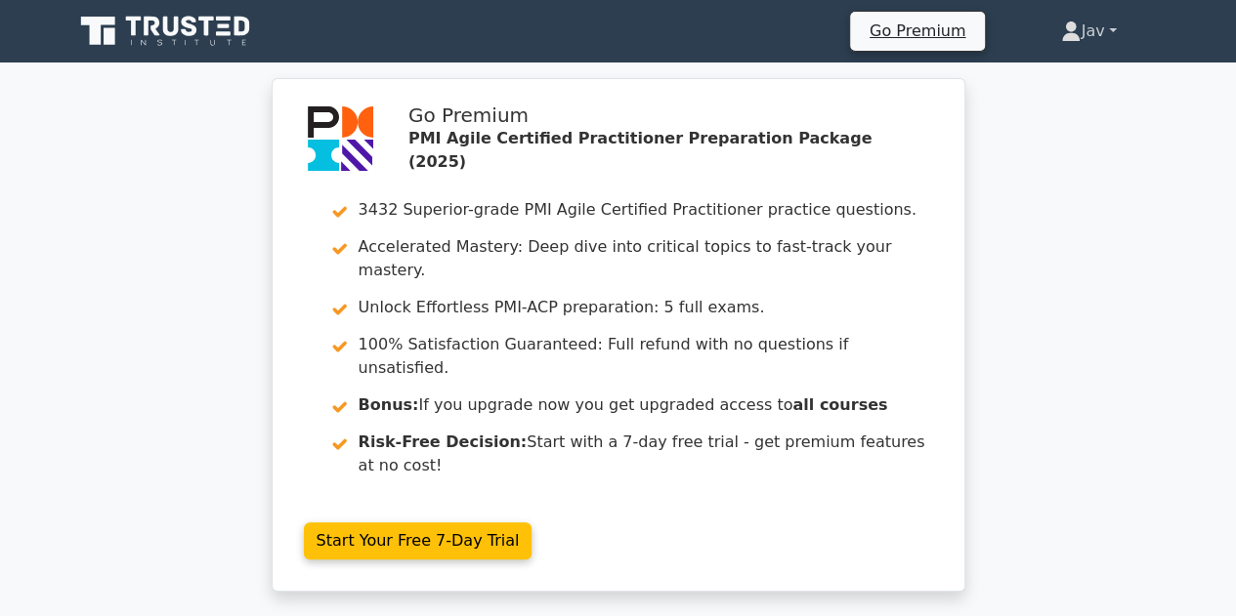
click at [1112, 32] on link "Jav" at bounding box center [1088, 31] width 148 height 39
click at [1092, 387] on div "Go Premium PMI Agile Certified Practitioner Preparation Package (2025) 3432 Sup…" at bounding box center [618, 346] width 1236 height 537
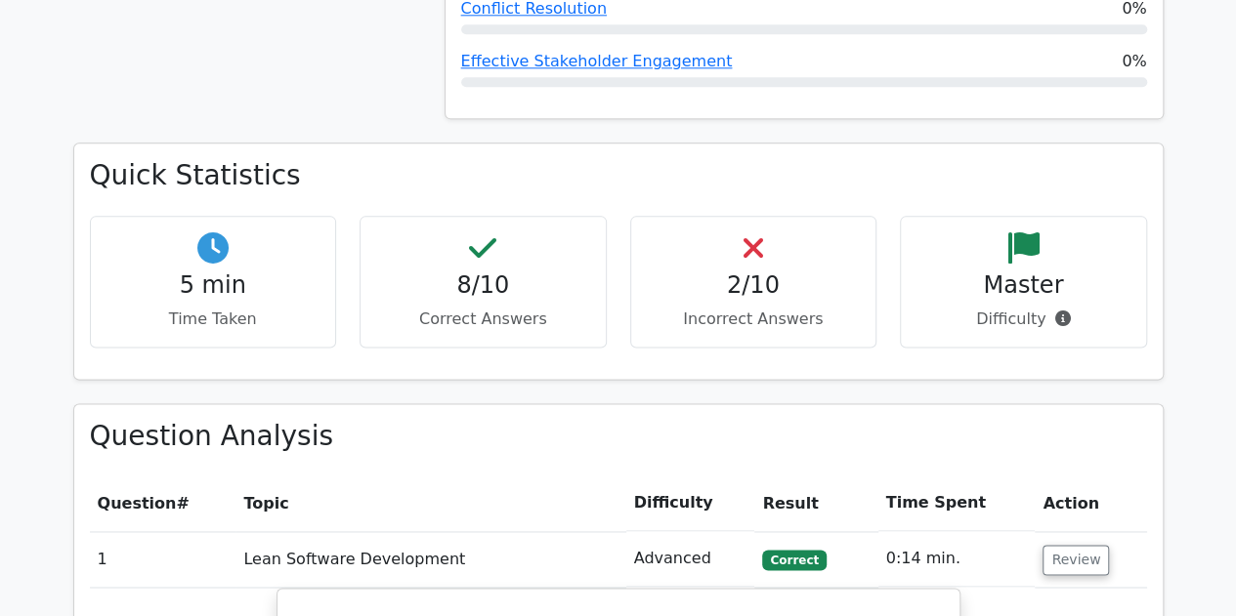
scroll to position [1159, 0]
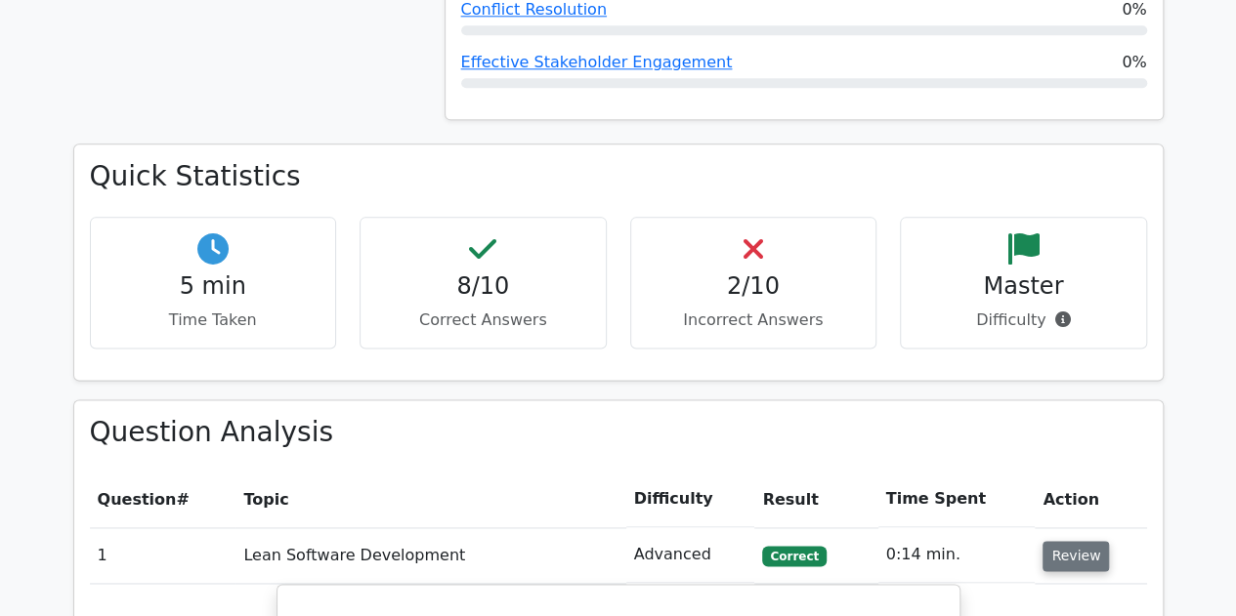
click at [1071, 541] on button "Review" at bounding box center [1075, 556] width 66 height 30
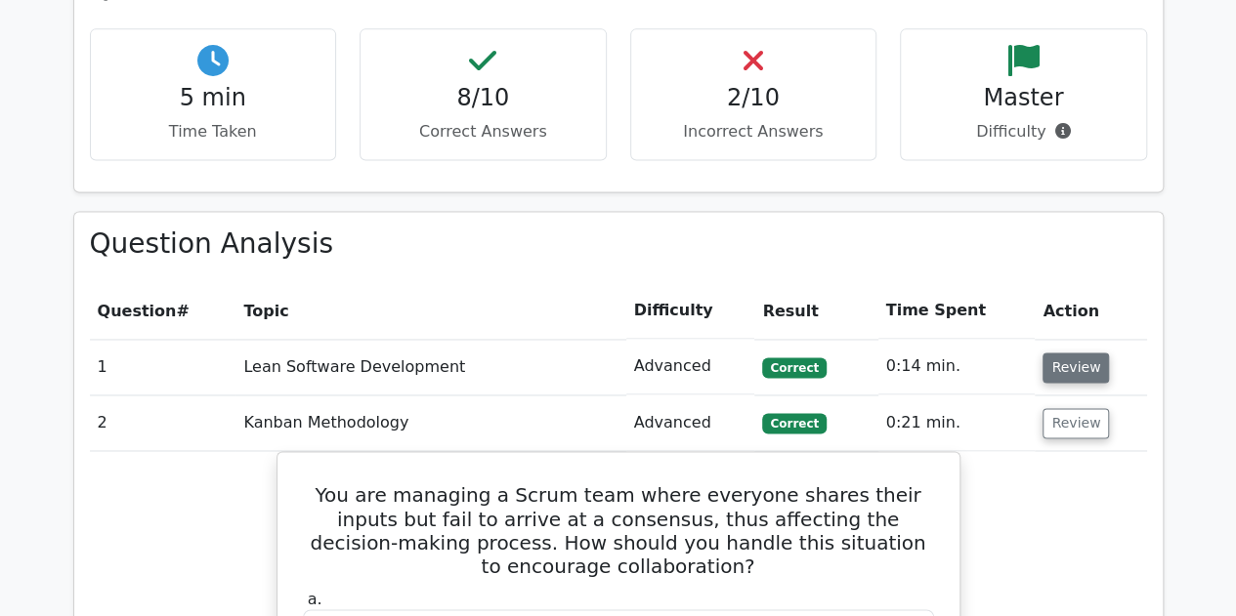
scroll to position [1348, 0]
click at [1066, 407] on button "Review" at bounding box center [1075, 422] width 66 height 30
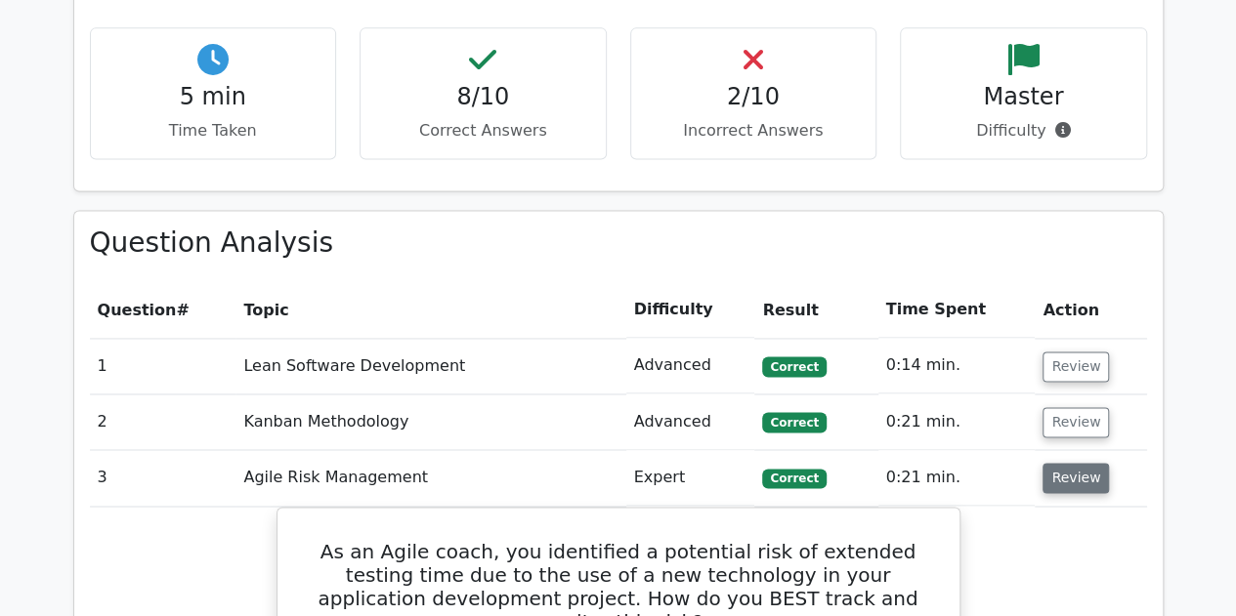
click at [1069, 463] on button "Review" at bounding box center [1075, 478] width 66 height 30
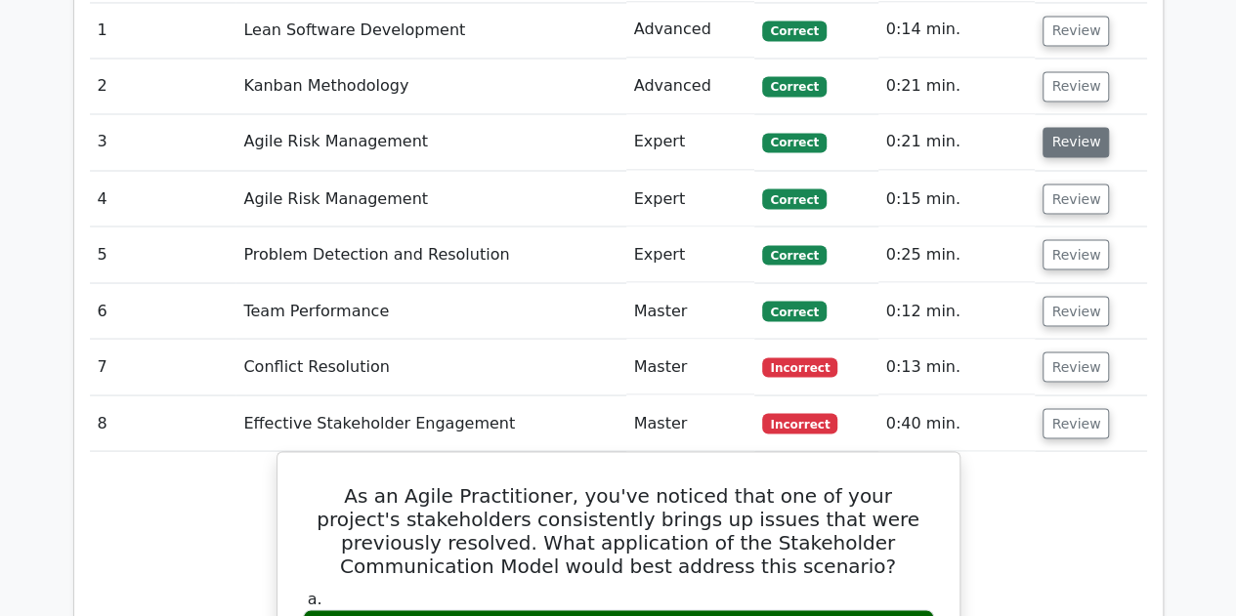
scroll to position [1644, 0]
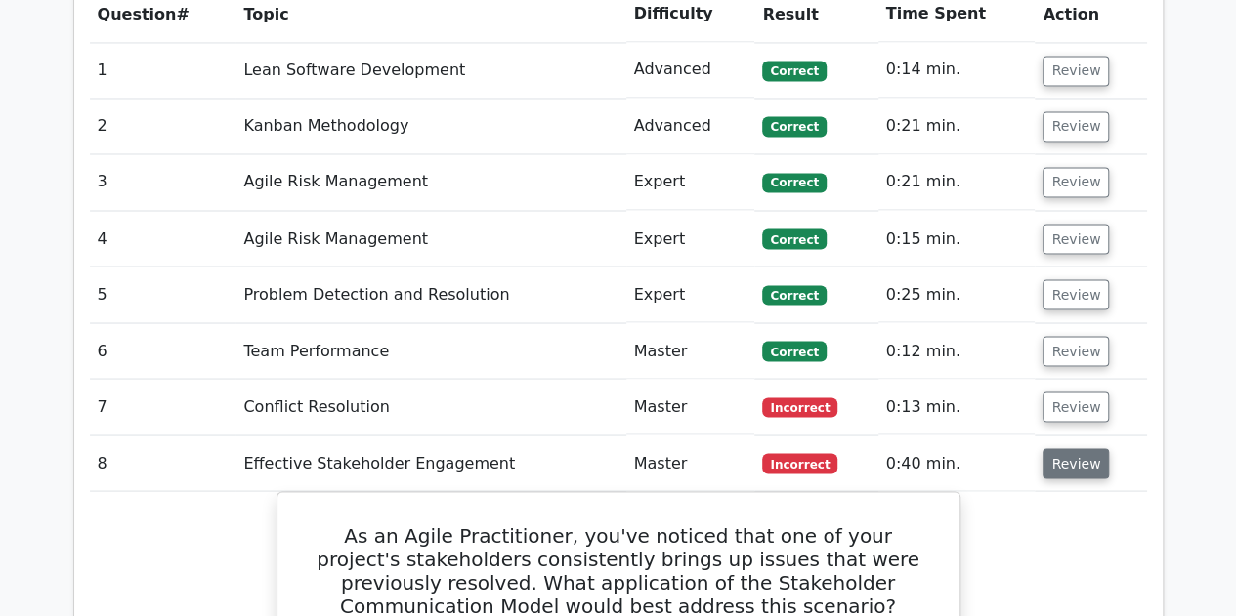
click at [1072, 448] on button "Review" at bounding box center [1075, 463] width 66 height 30
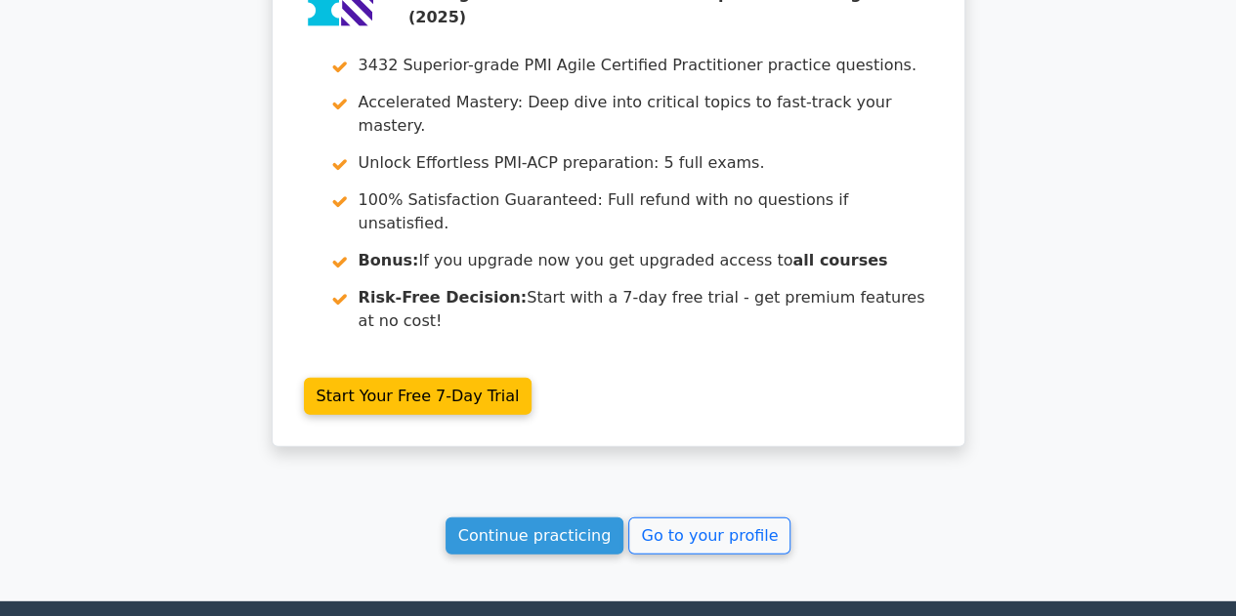
scroll to position [2486, 0]
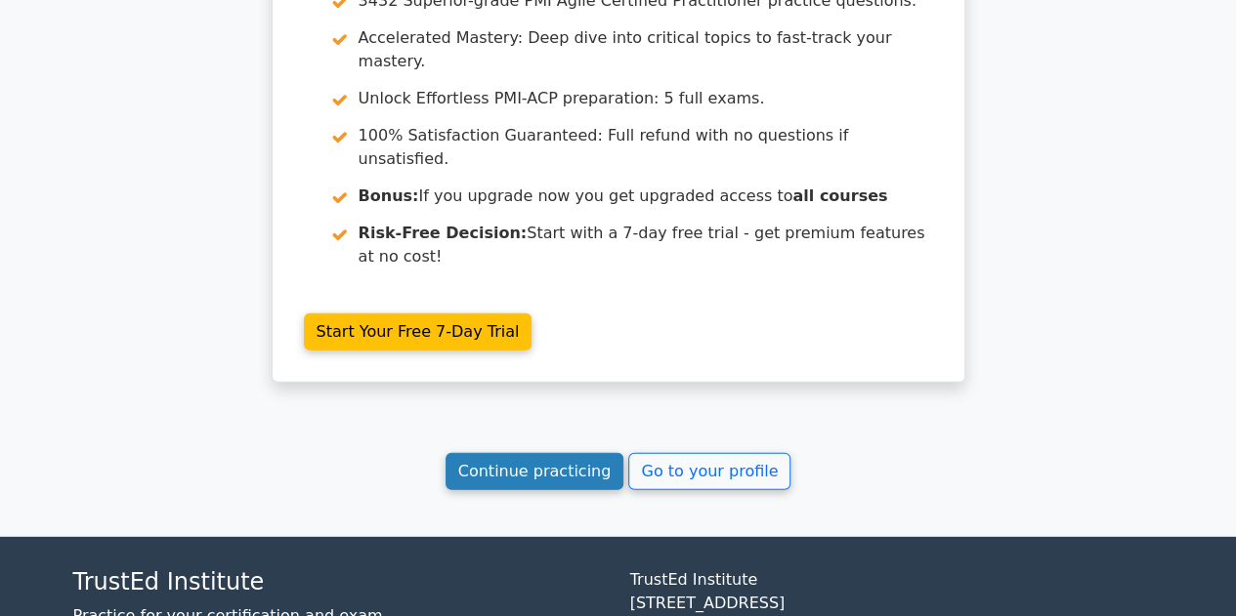
click at [555, 453] on link "Continue practicing" at bounding box center [534, 471] width 179 height 37
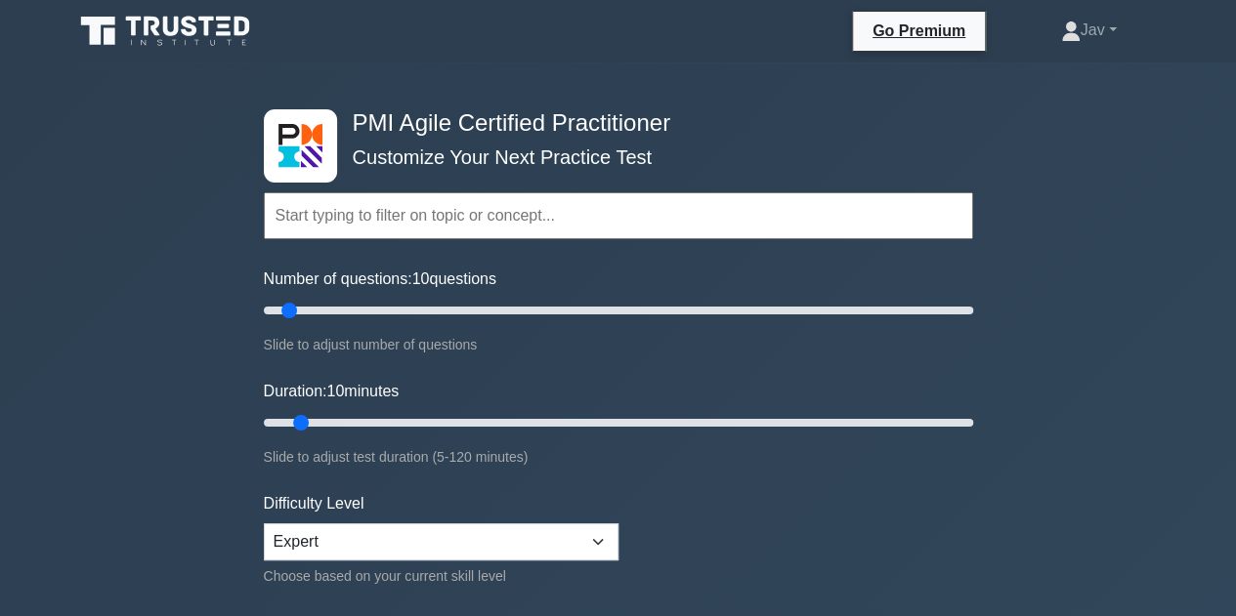
scroll to position [138, 0]
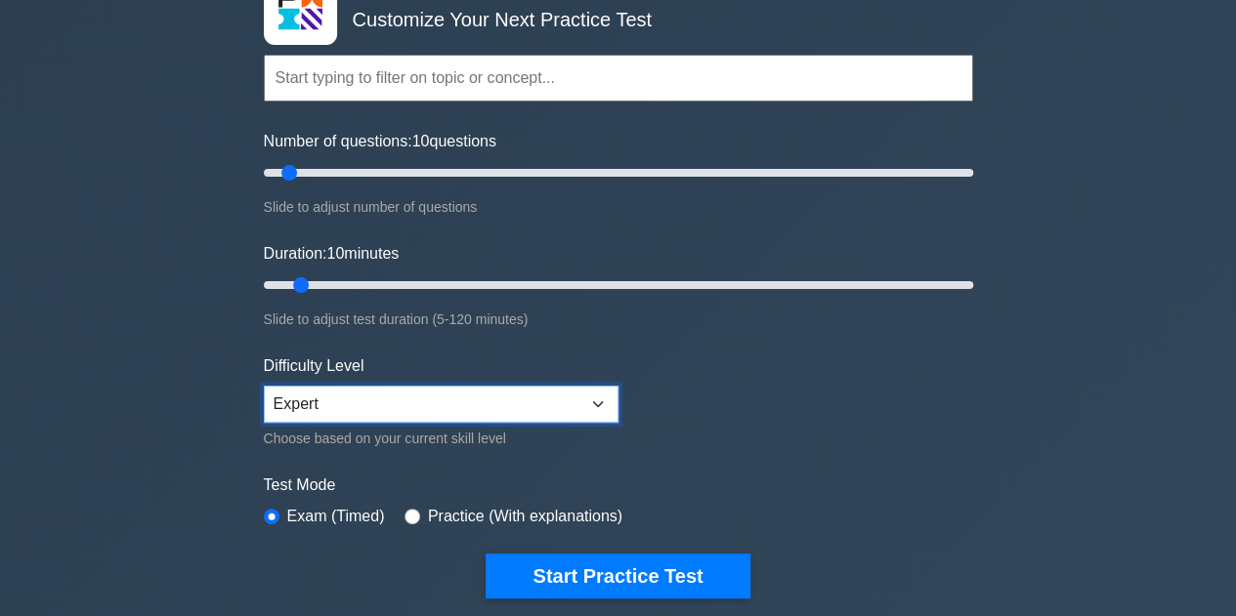
click at [563, 402] on select "Beginner Intermediate Expert" at bounding box center [441, 404] width 355 height 37
click at [264, 386] on select "Beginner Intermediate Expert" at bounding box center [441, 404] width 355 height 37
click at [807, 439] on form "Topics Agile Principles and Mindsets Effective Stakeholder Engagement Value-Dri…" at bounding box center [618, 297] width 709 height 604
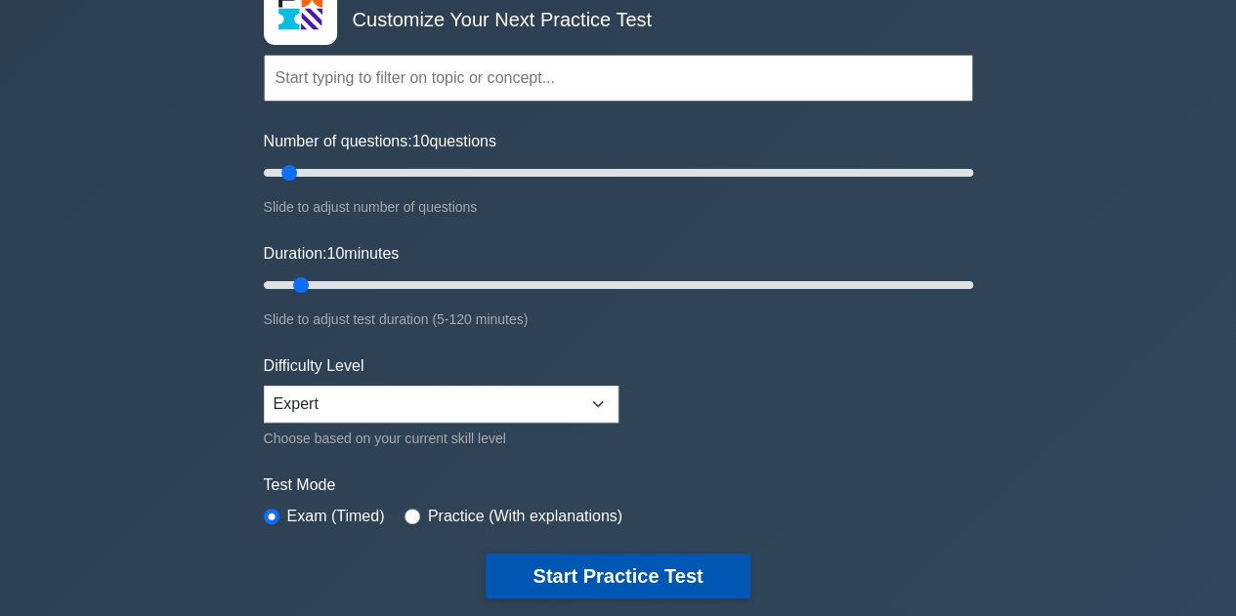
click at [625, 569] on button "Start Practice Test" at bounding box center [618, 576] width 264 height 45
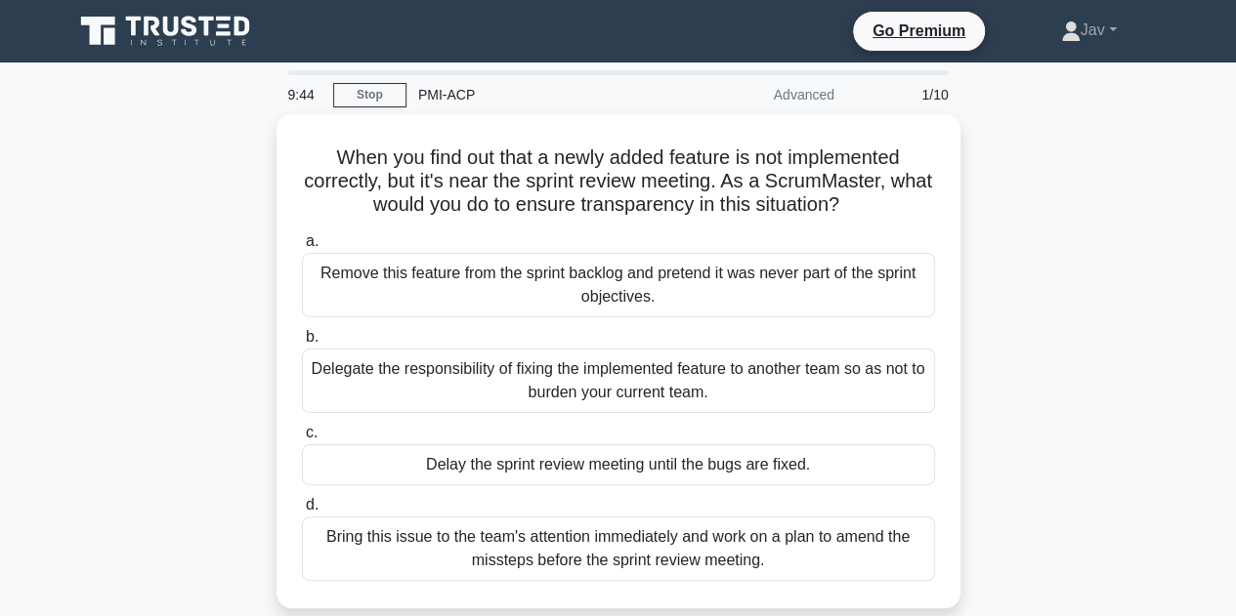
click at [625, 569] on div "Bring this issue to the team's attention immediately and work on a plan to amen…" at bounding box center [618, 549] width 633 height 64
click at [302, 512] on input "d. Bring this issue to the team's attention immediately and work on a plan to a…" at bounding box center [302, 505] width 0 height 13
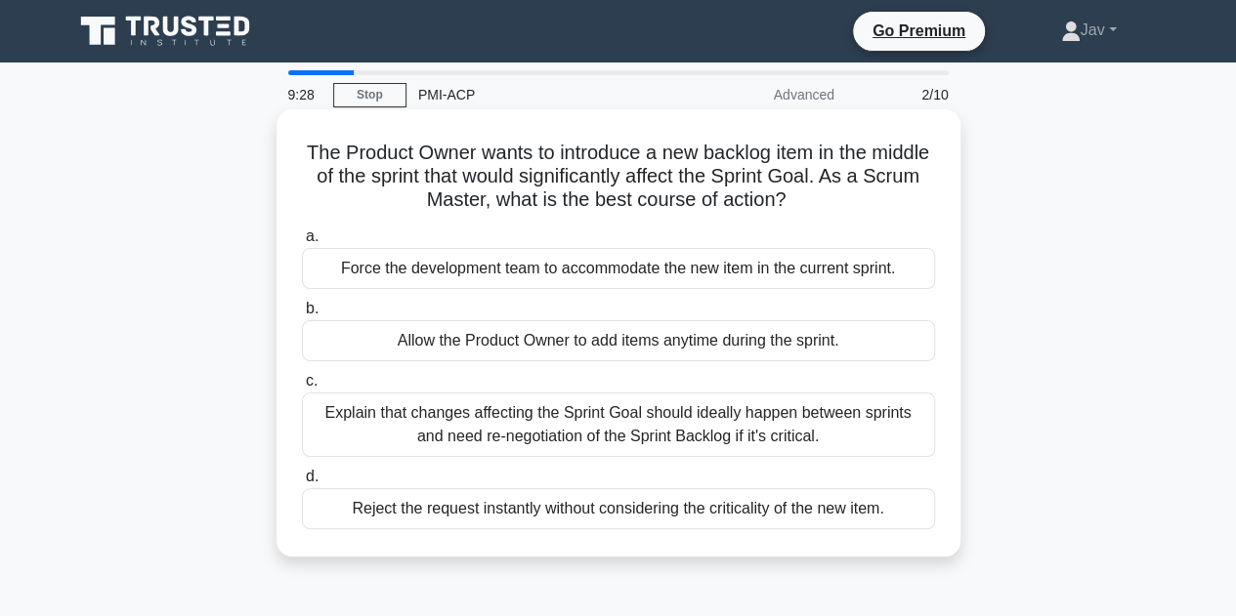
click at [674, 425] on div "Explain that changes affecting the Sprint Goal should ideally happen between sp…" at bounding box center [618, 425] width 633 height 64
click at [302, 388] on input "c. Explain that changes affecting the Sprint Goal should ideally happen between…" at bounding box center [302, 381] width 0 height 13
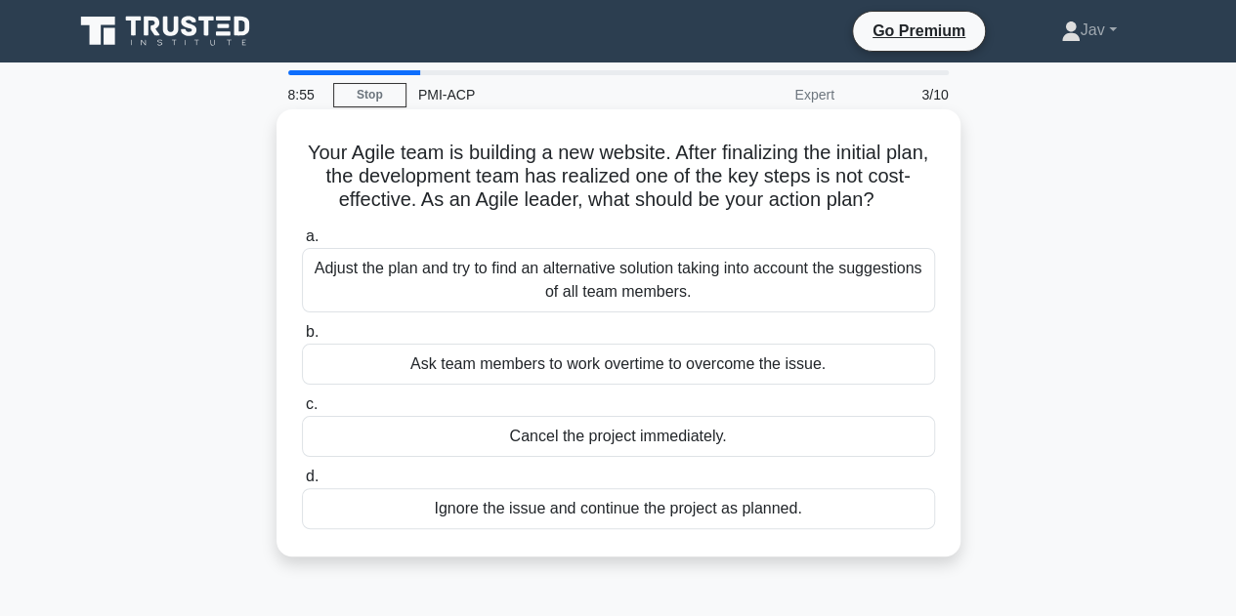
click at [855, 286] on div "Adjust the plan and try to find an alternative solution taking into account the…" at bounding box center [618, 280] width 633 height 64
click at [302, 243] on input "a. Adjust the plan and try to find an alternative solution taking into account …" at bounding box center [302, 237] width 0 height 13
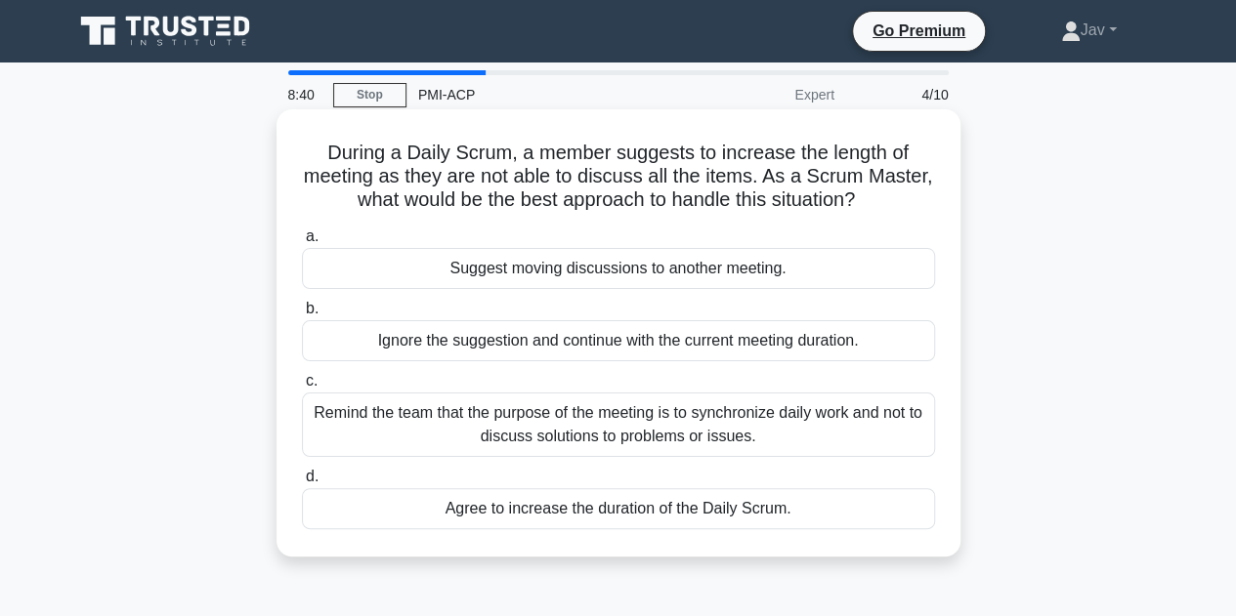
click at [777, 419] on div "Remind the team that the purpose of the meeting is to synchronize daily work an…" at bounding box center [618, 425] width 633 height 64
click at [302, 388] on input "c. Remind the team that the purpose of the meeting is to synchronize daily work…" at bounding box center [302, 381] width 0 height 13
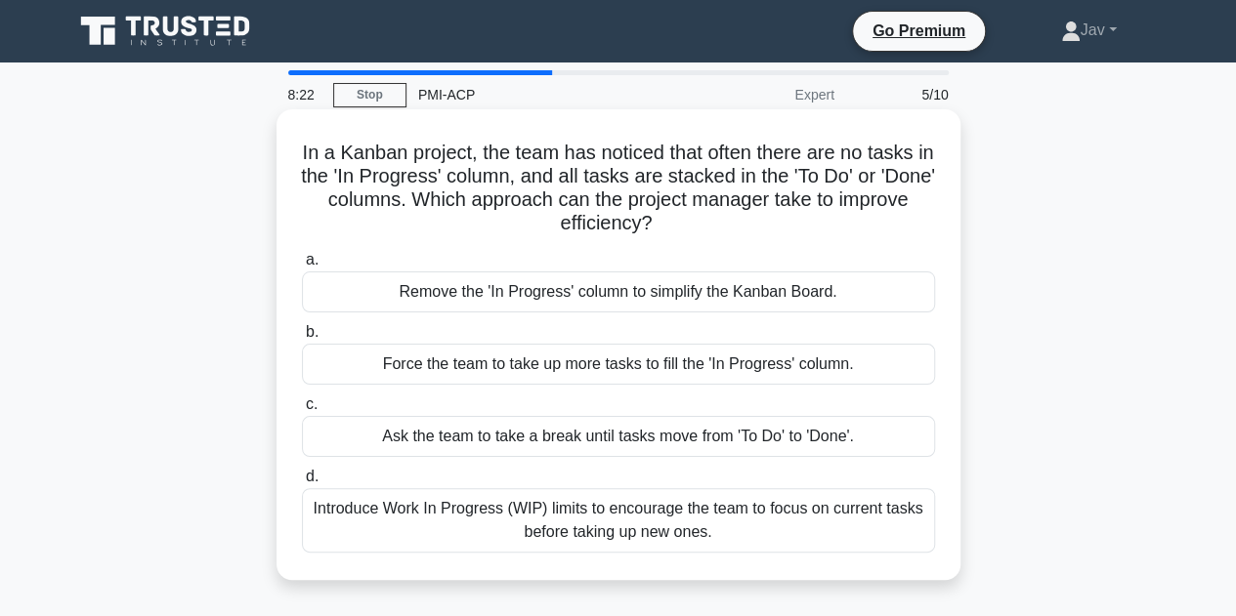
click at [735, 521] on div "Introduce Work In Progress (WIP) limits to encourage the team to focus on curre…" at bounding box center [618, 520] width 633 height 64
click at [302, 484] on input "d. Introduce Work In Progress (WIP) limits to encourage the team to focus on cu…" at bounding box center [302, 477] width 0 height 13
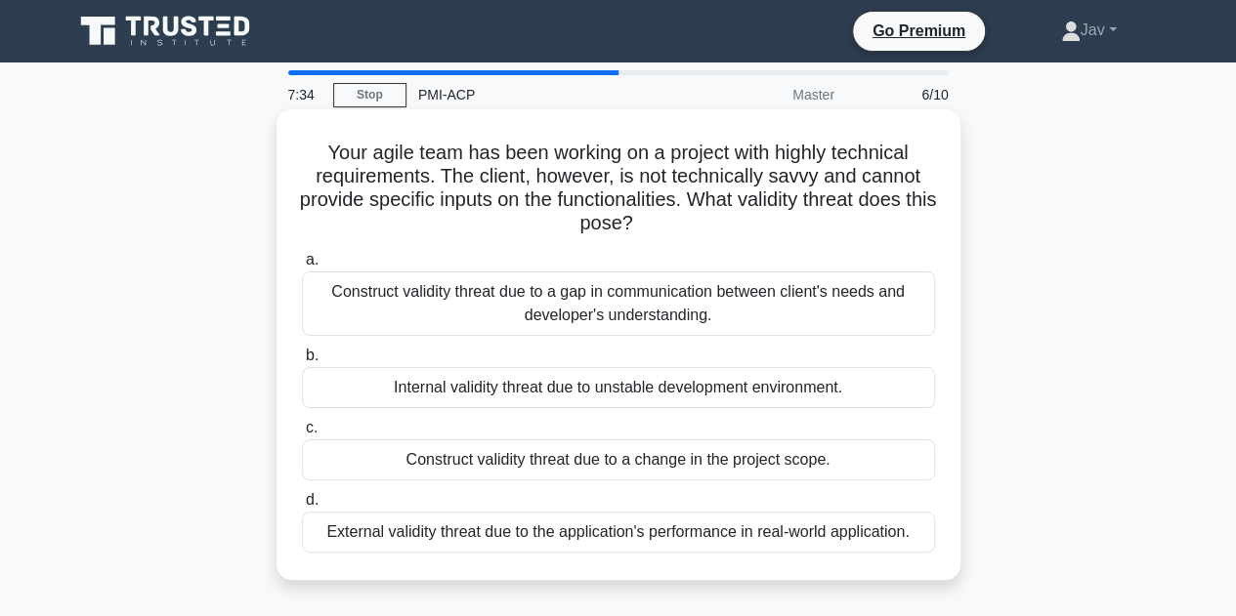
click at [775, 315] on div "Construct validity threat due to a gap in communication between client's needs …" at bounding box center [618, 304] width 633 height 64
click at [302, 267] on input "a. Construct validity threat due to a gap in communication between client's nee…" at bounding box center [302, 260] width 0 height 13
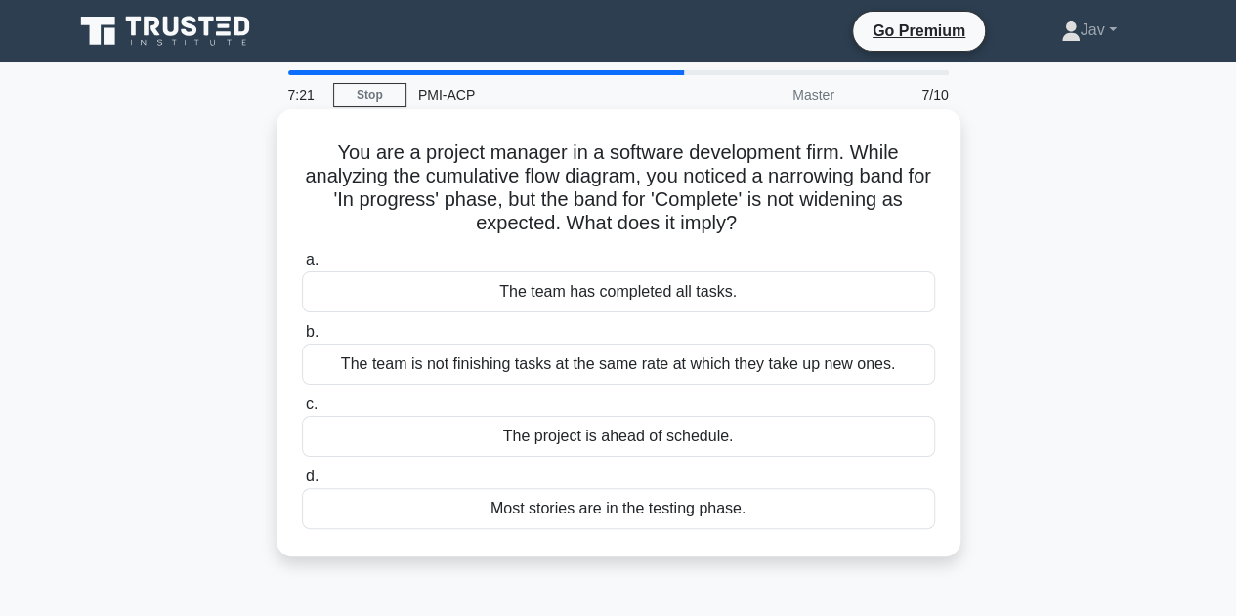
click at [903, 353] on div "The team is not finishing tasks at the same rate at which they take up new ones." at bounding box center [618, 364] width 633 height 41
click at [302, 339] on input "b. The team is not finishing tasks at the same rate at which they take up new o…" at bounding box center [302, 332] width 0 height 13
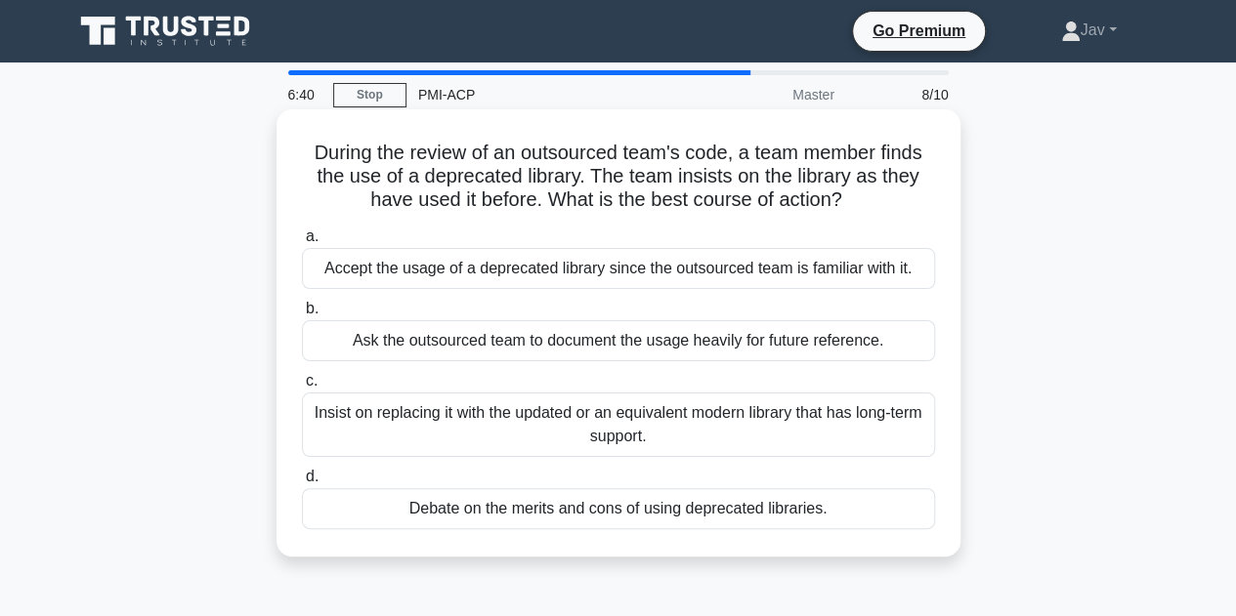
click at [885, 272] on div "Accept the usage of a deprecated library since the outsourced team is familiar …" at bounding box center [618, 268] width 633 height 41
click at [302, 243] on input "a. Accept the usage of a deprecated library since the outsourced team is famili…" at bounding box center [302, 237] width 0 height 13
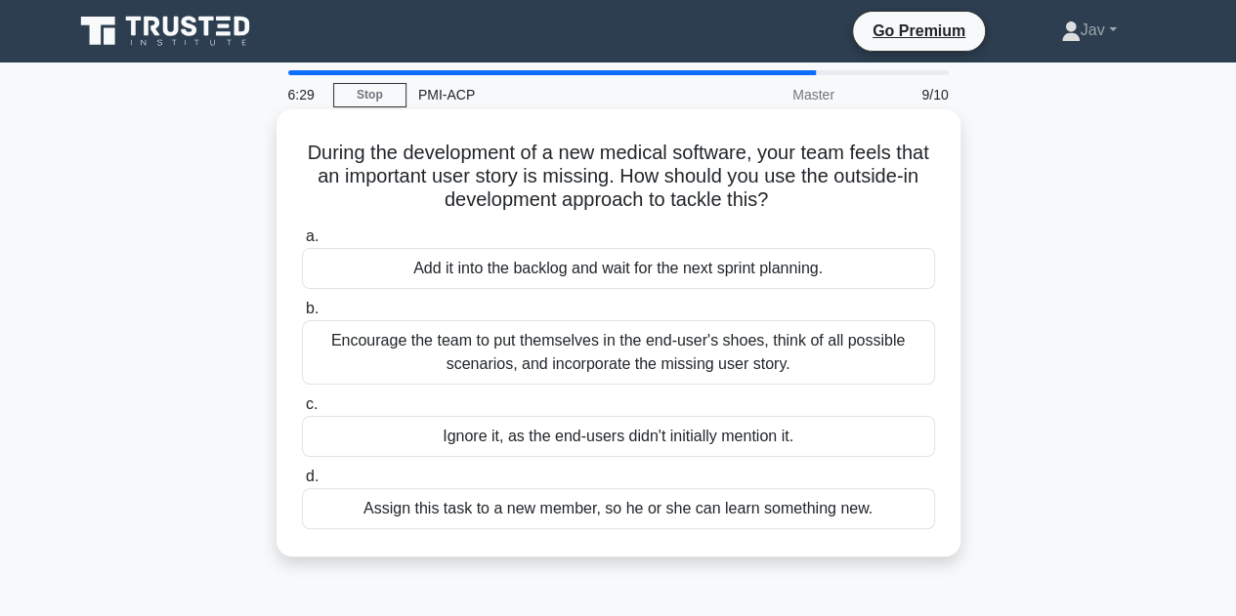
click at [656, 362] on div "Encourage the team to put themselves in the end-user's shoes, think of all poss…" at bounding box center [618, 352] width 633 height 64
click at [302, 316] on input "b. Encourage the team to put themselves in the end-user's shoes, think of all p…" at bounding box center [302, 309] width 0 height 13
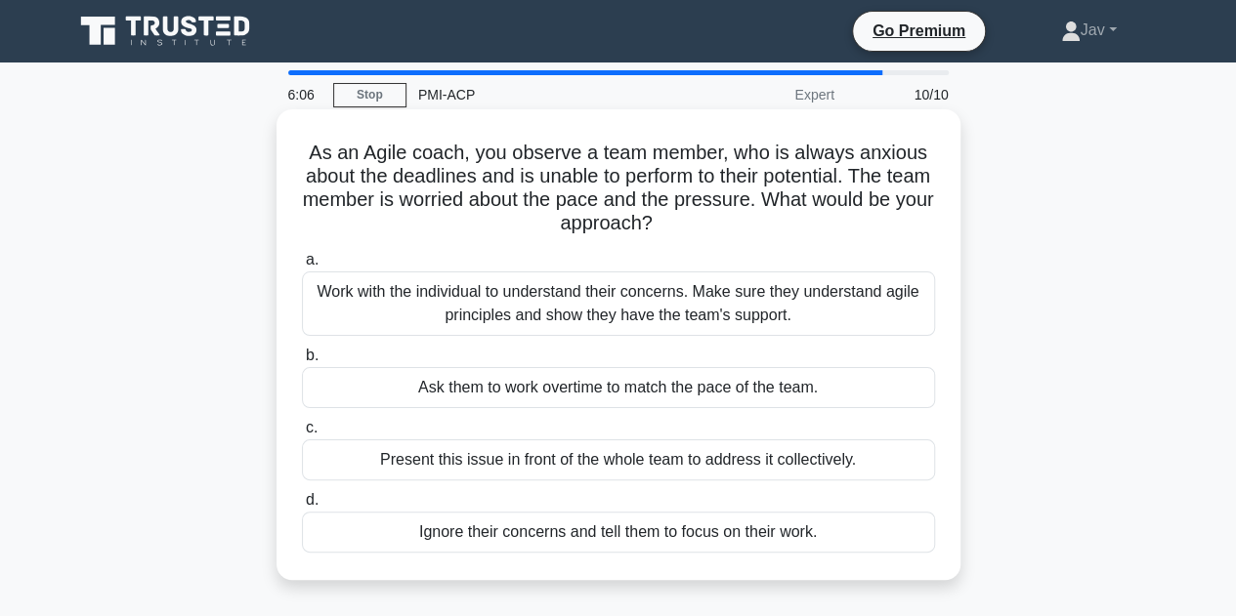
click at [868, 288] on div "Work with the individual to understand their concerns. Make sure they understan…" at bounding box center [618, 304] width 633 height 64
click at [302, 267] on input "a. Work with the individual to understand their concerns. Make sure they unders…" at bounding box center [302, 260] width 0 height 13
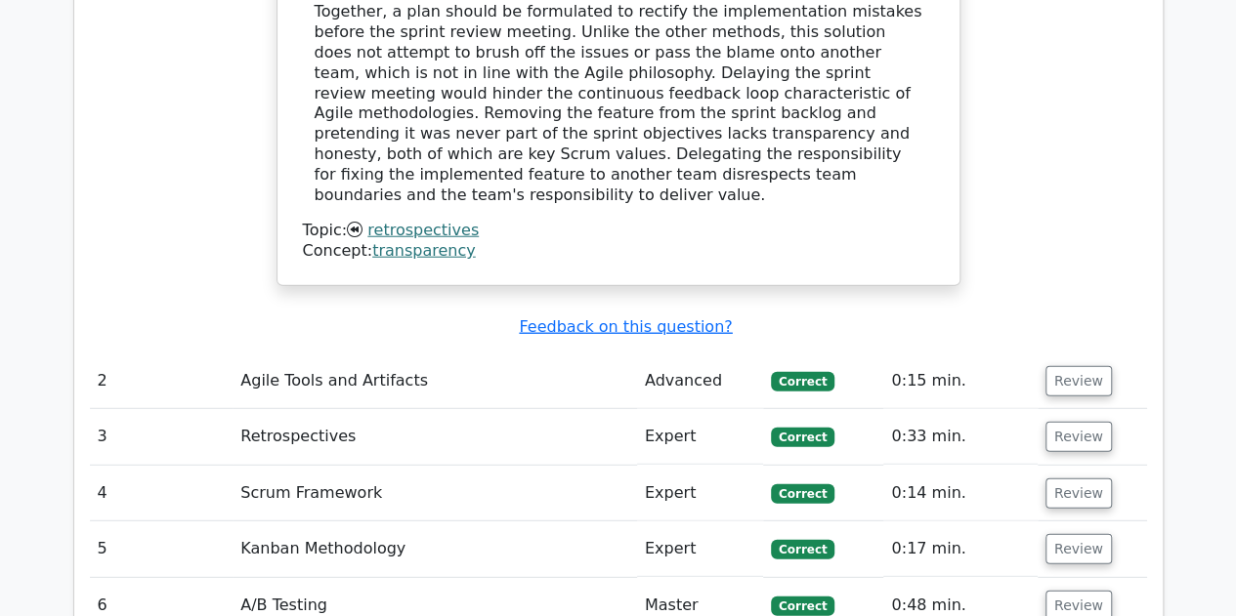
scroll to position [2664, 0]
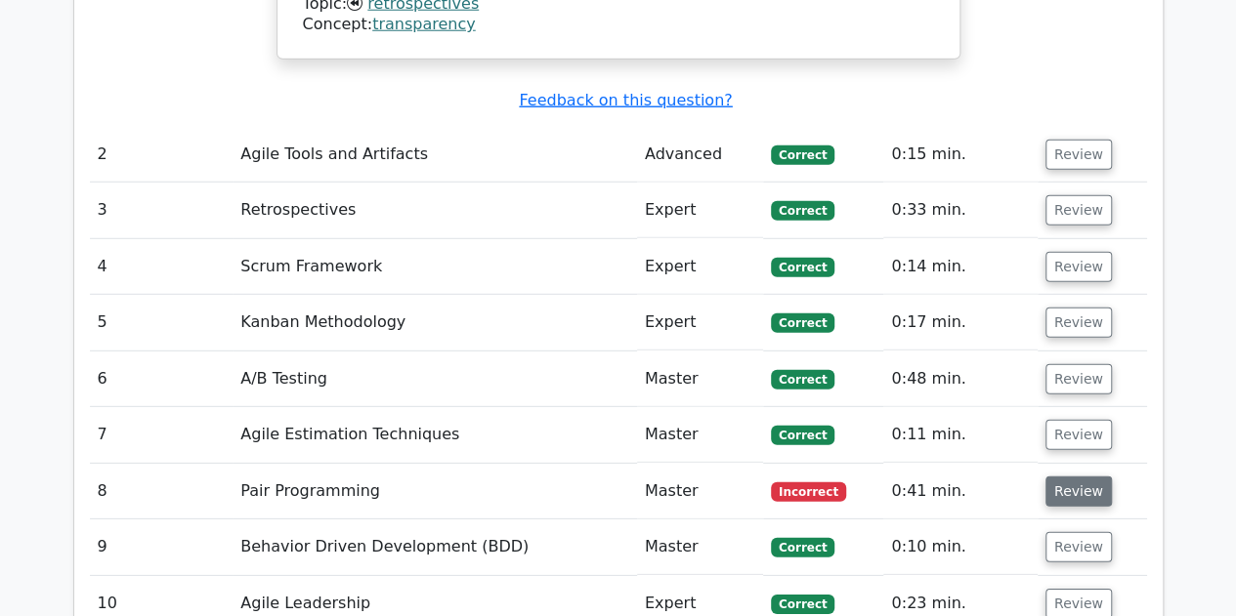
click at [1050, 477] on button "Review" at bounding box center [1078, 492] width 66 height 30
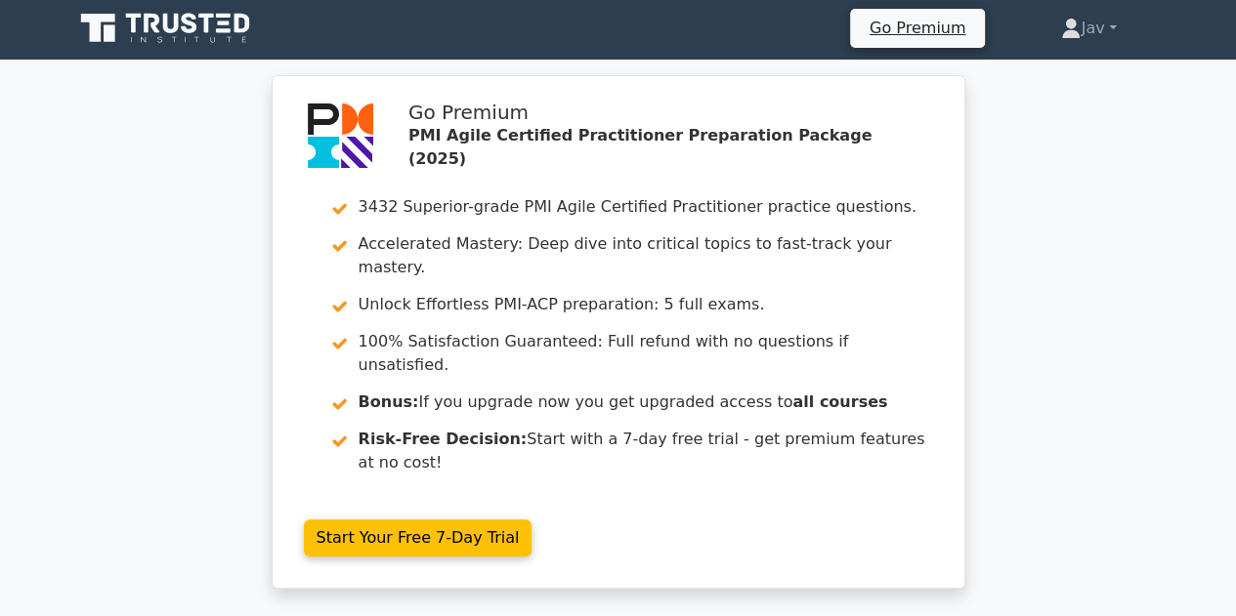
scroll to position [0, 0]
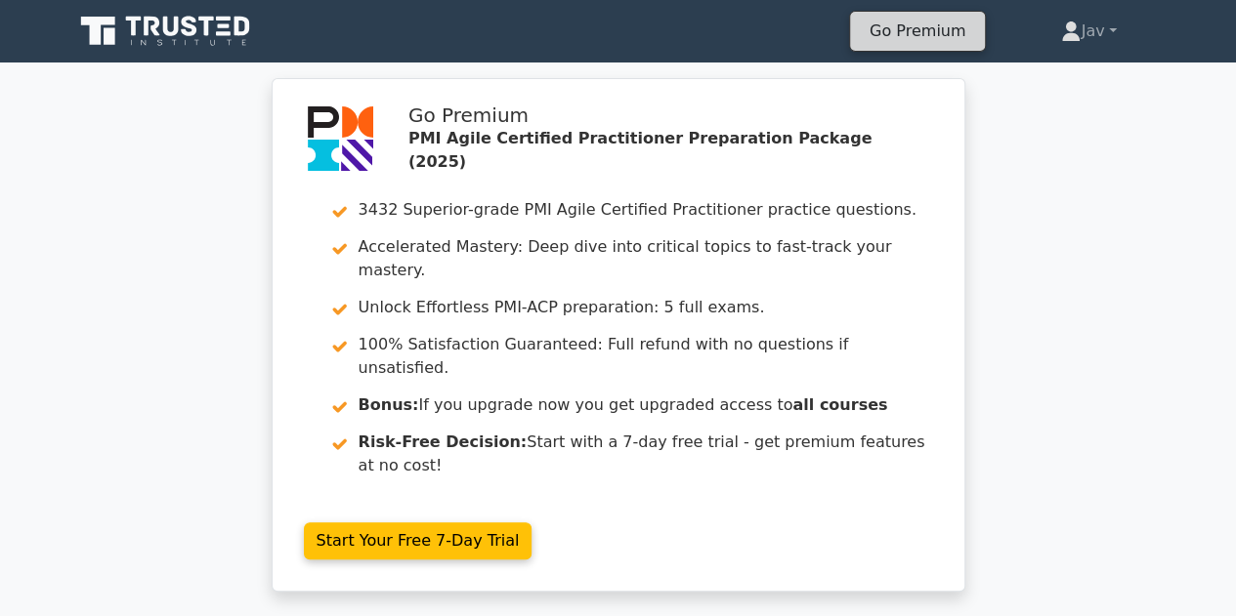
click at [914, 26] on link "Go Premium" at bounding box center [917, 31] width 119 height 26
